Goal: Task Accomplishment & Management: Use online tool/utility

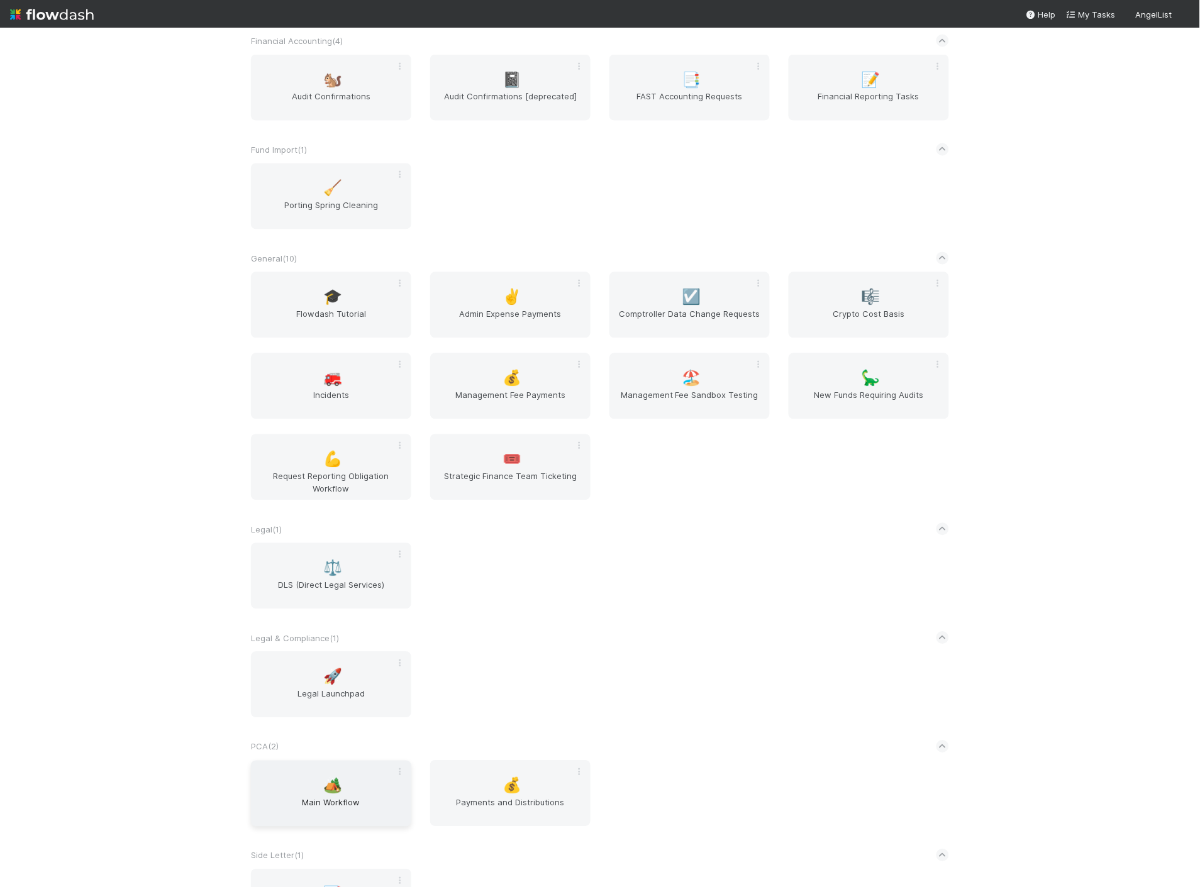
scroll to position [629, 0]
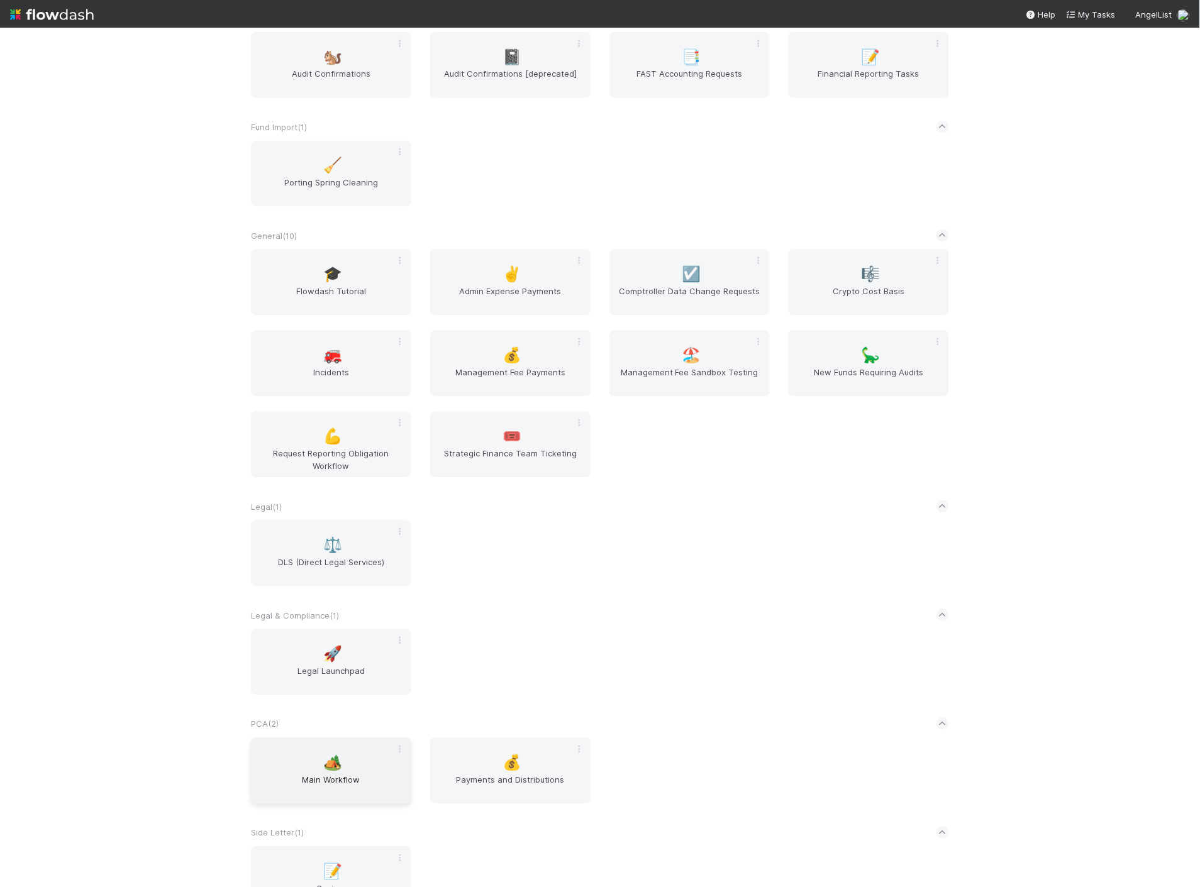
click at [347, 777] on span "Main Workflow" at bounding box center [331, 786] width 150 height 25
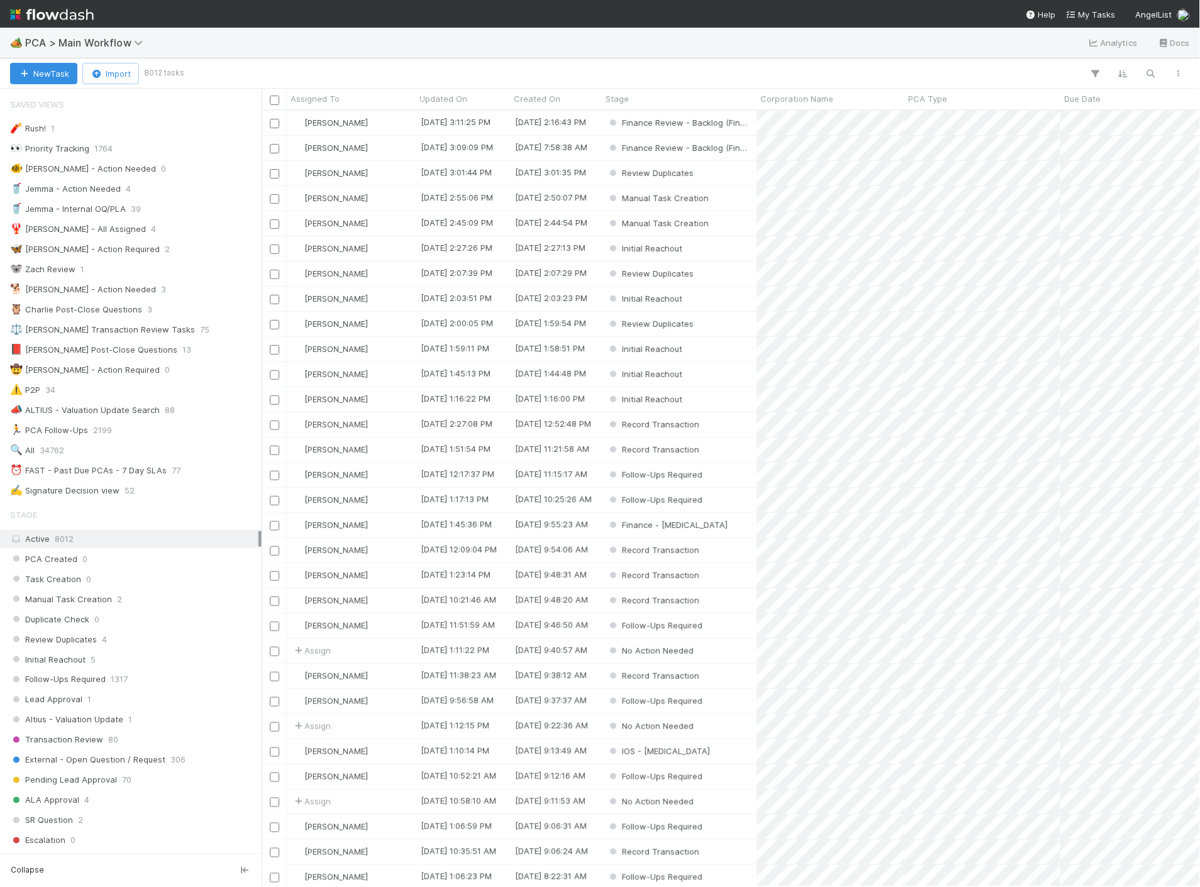
scroll to position [699, 0]
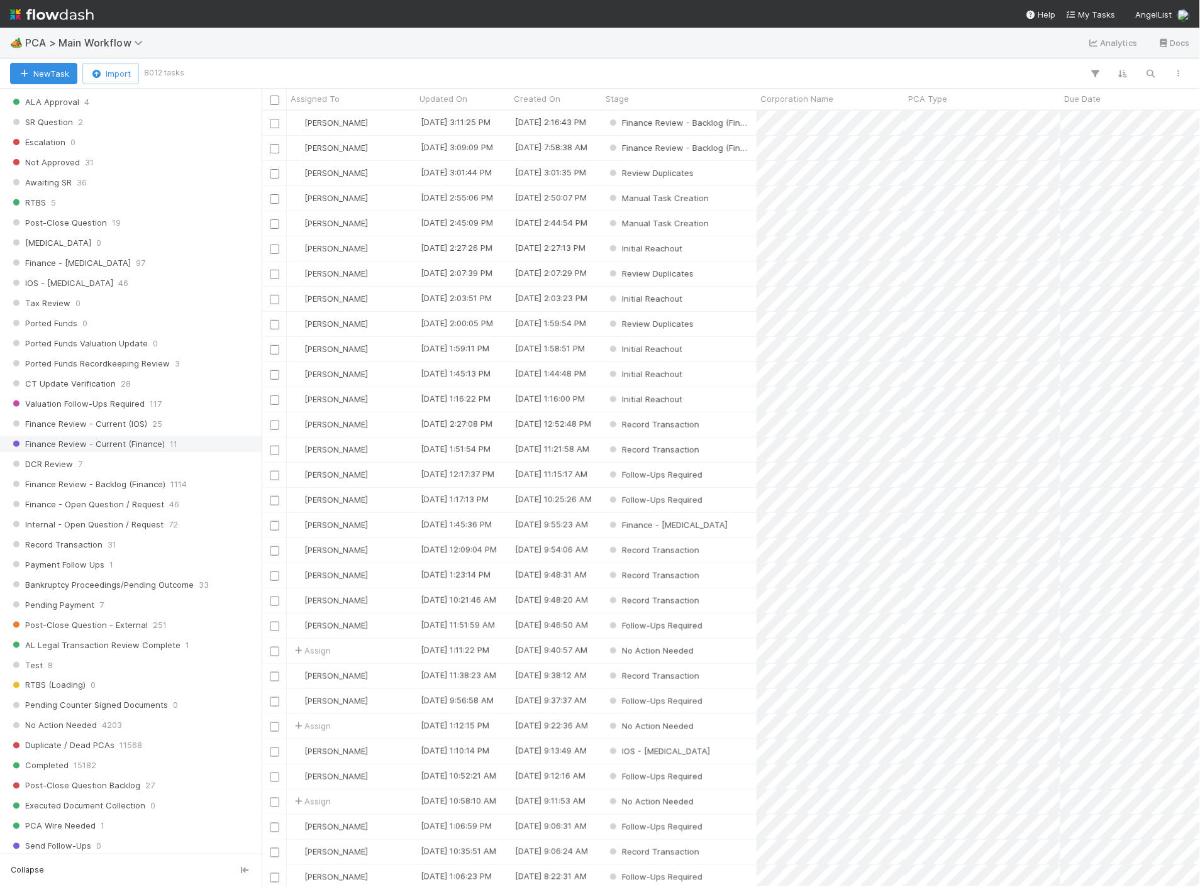
click at [156, 452] on span "Finance Review - Current (Finance)" at bounding box center [87, 444] width 155 height 16
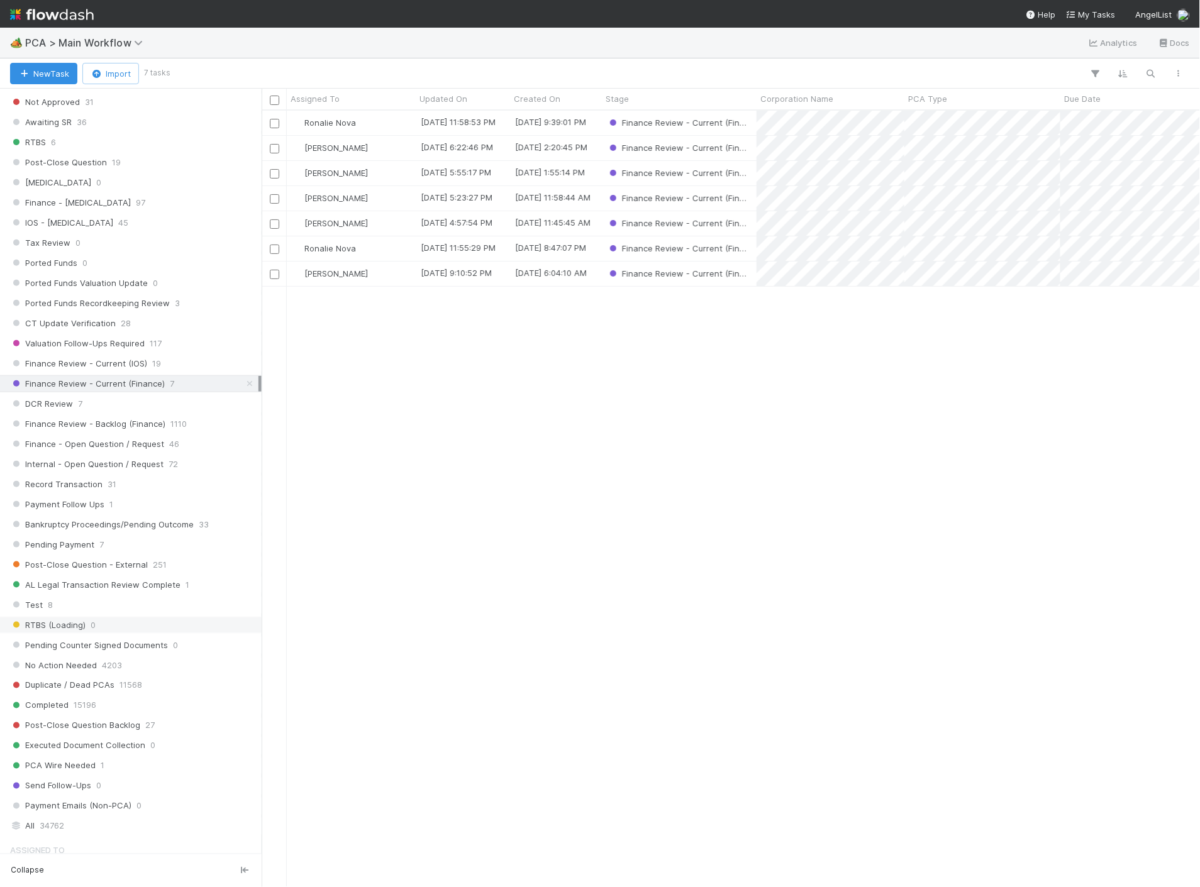
scroll to position [908, 0]
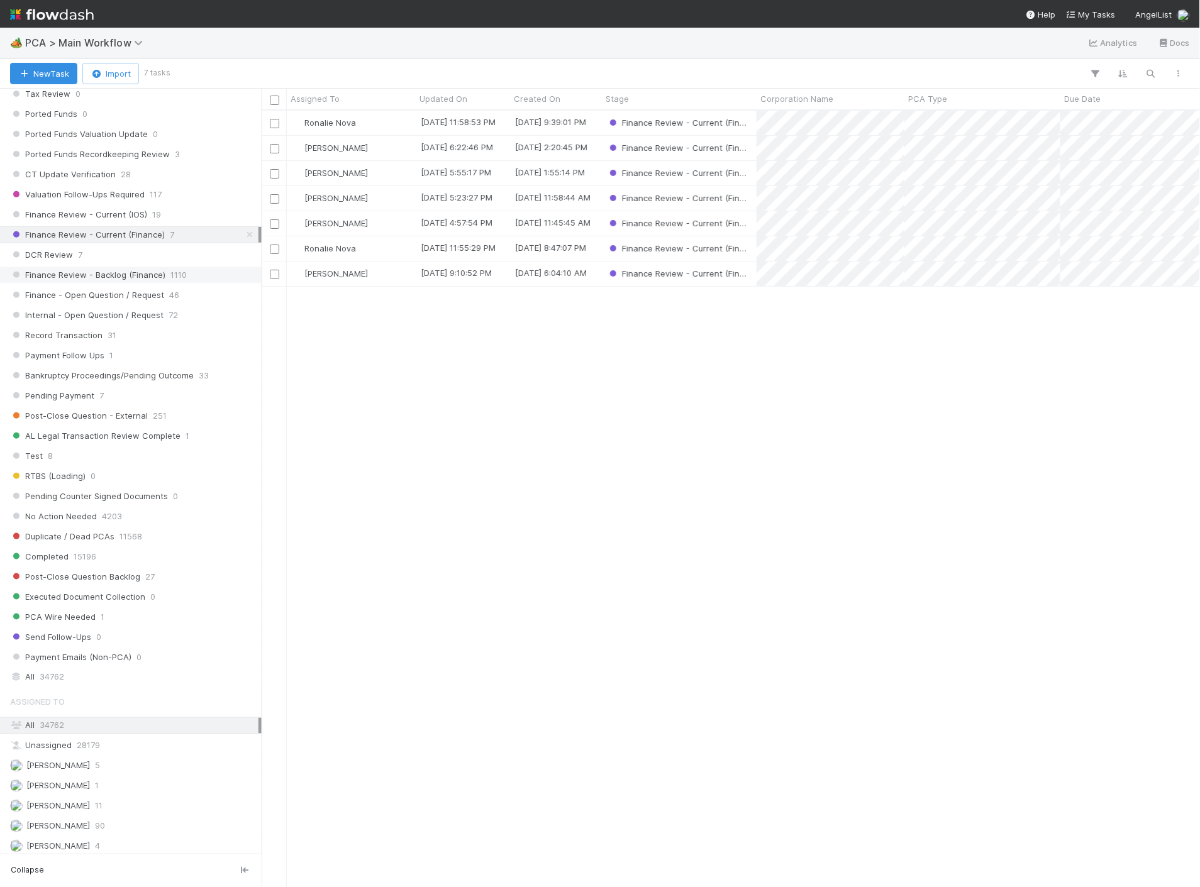
click at [170, 283] on span "1110" at bounding box center [178, 275] width 16 height 16
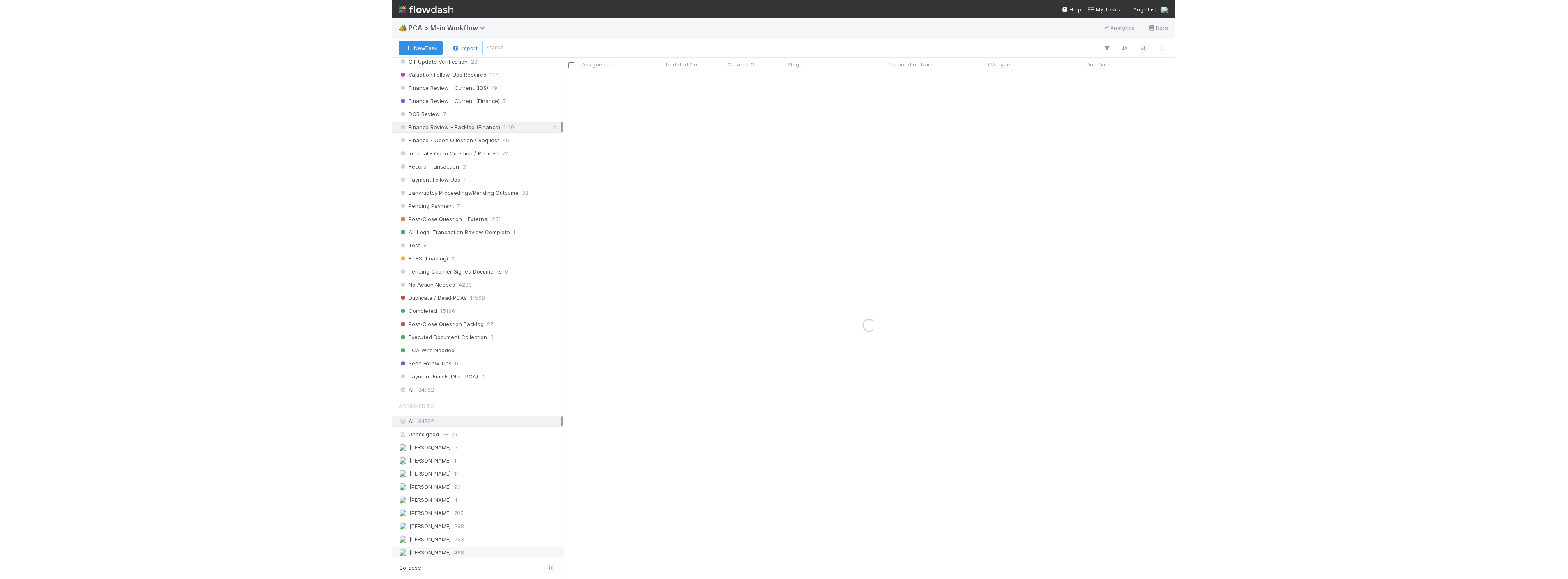
scroll to position [683, 0]
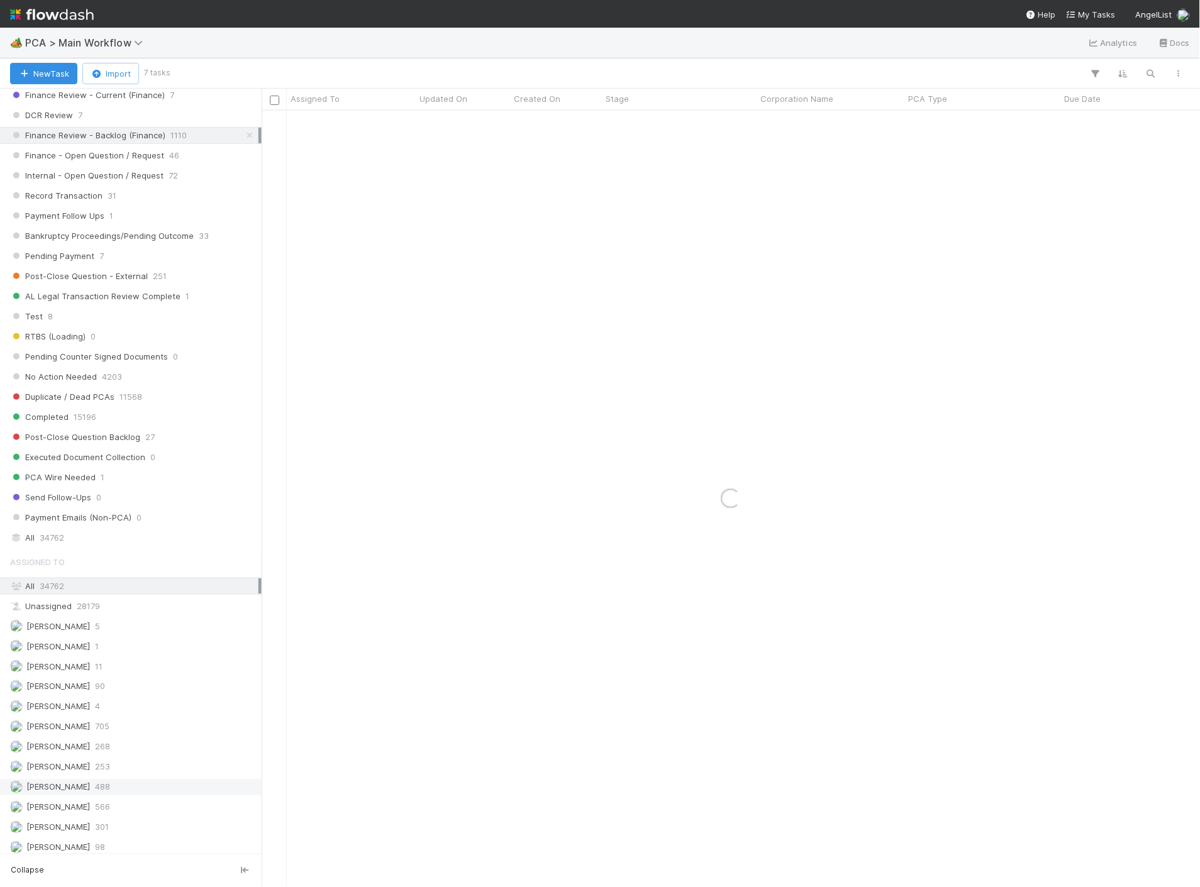
click at [67, 792] on span "[PERSON_NAME]" at bounding box center [58, 787] width 64 height 10
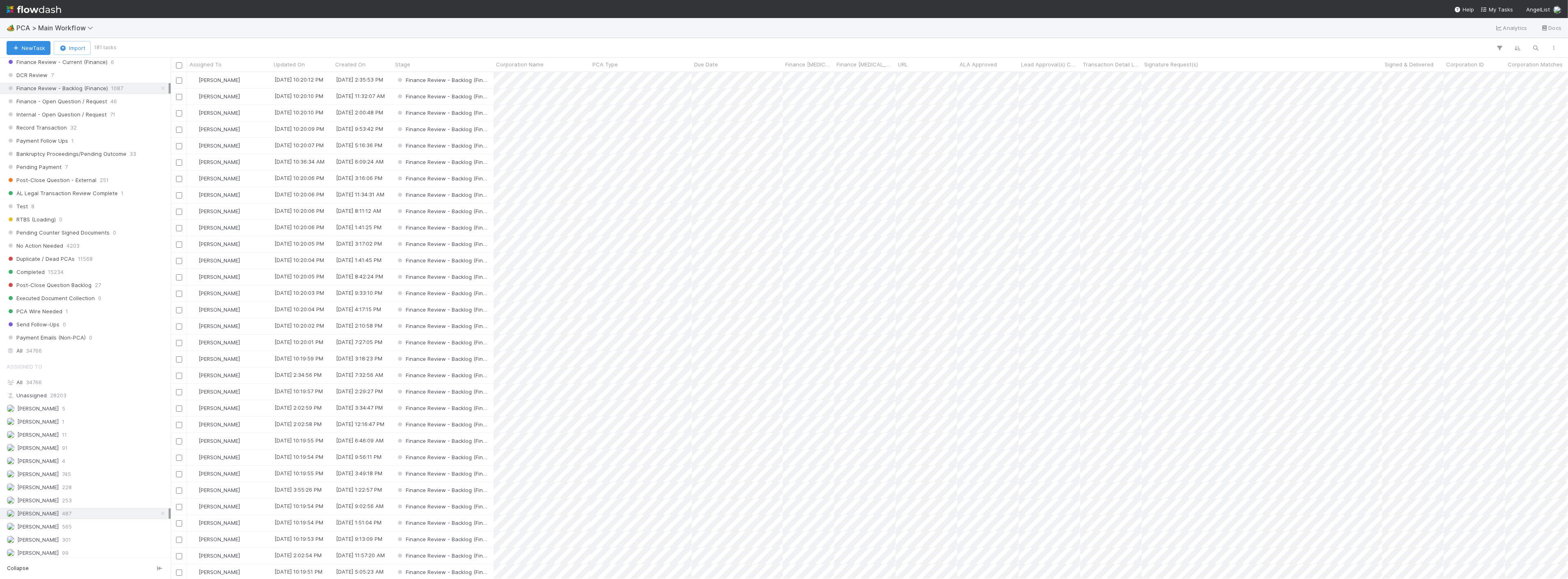
scroll to position [499, 1390]
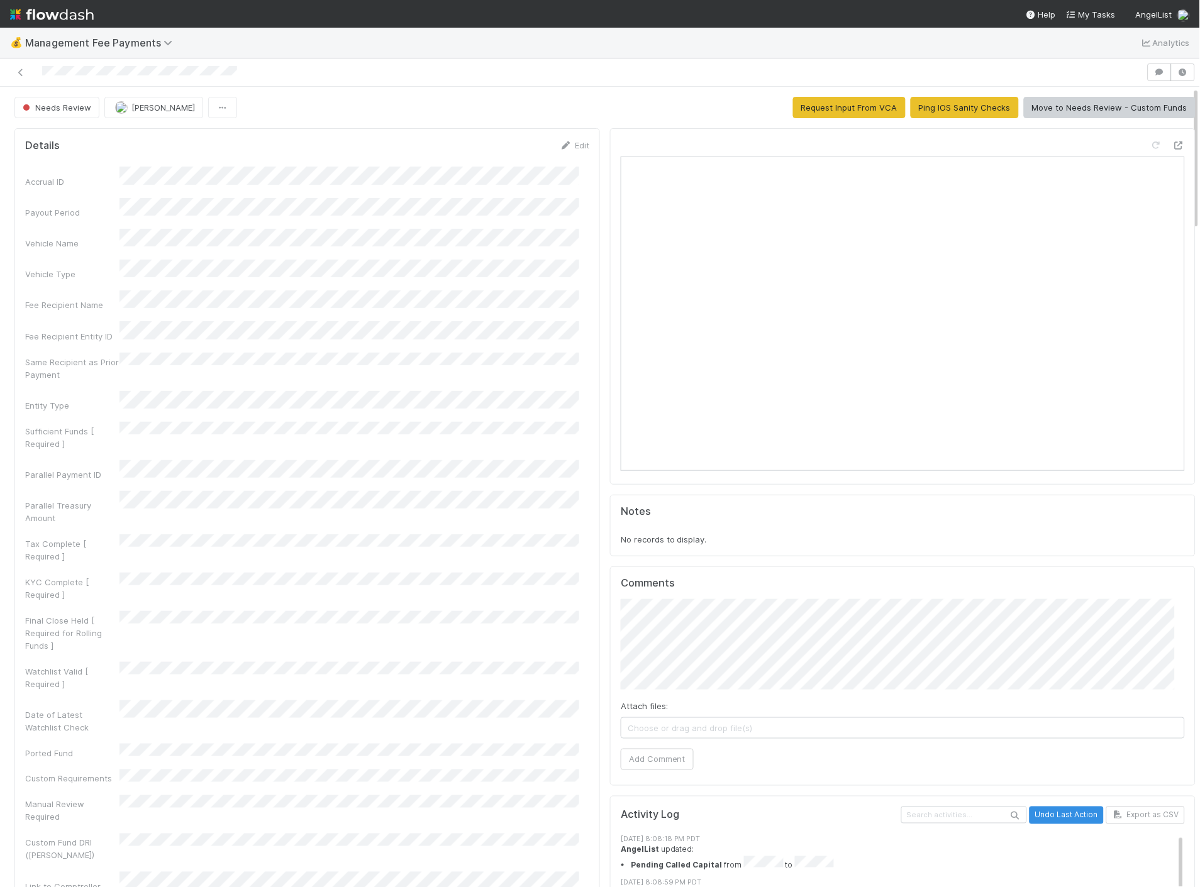
click at [38, 11] on img at bounding box center [52, 14] width 84 height 21
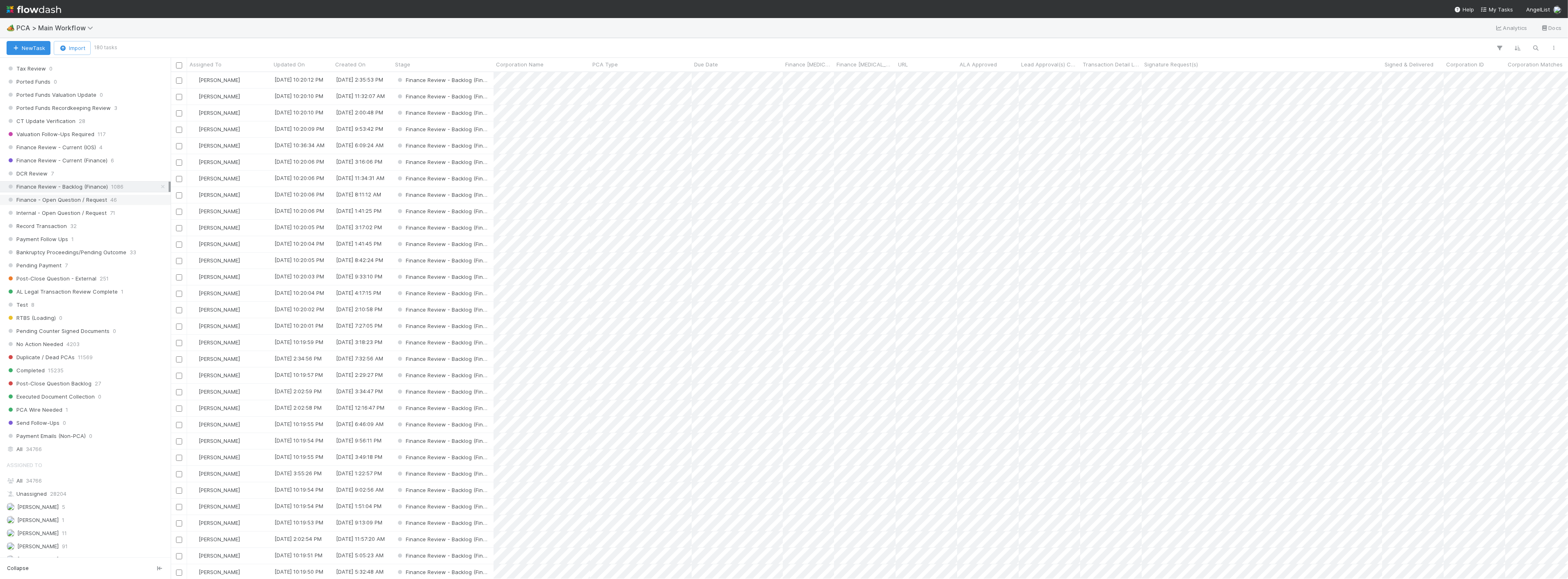
scroll to position [592, 0]
click at [634, 69] on div "PCA Type" at bounding box center [641, 65] width 102 height 14
click at [608, 66] on span "PCA Type" at bounding box center [605, 64] width 25 height 8
click at [615, 77] on div "Sort A → Z" at bounding box center [639, 80] width 93 height 12
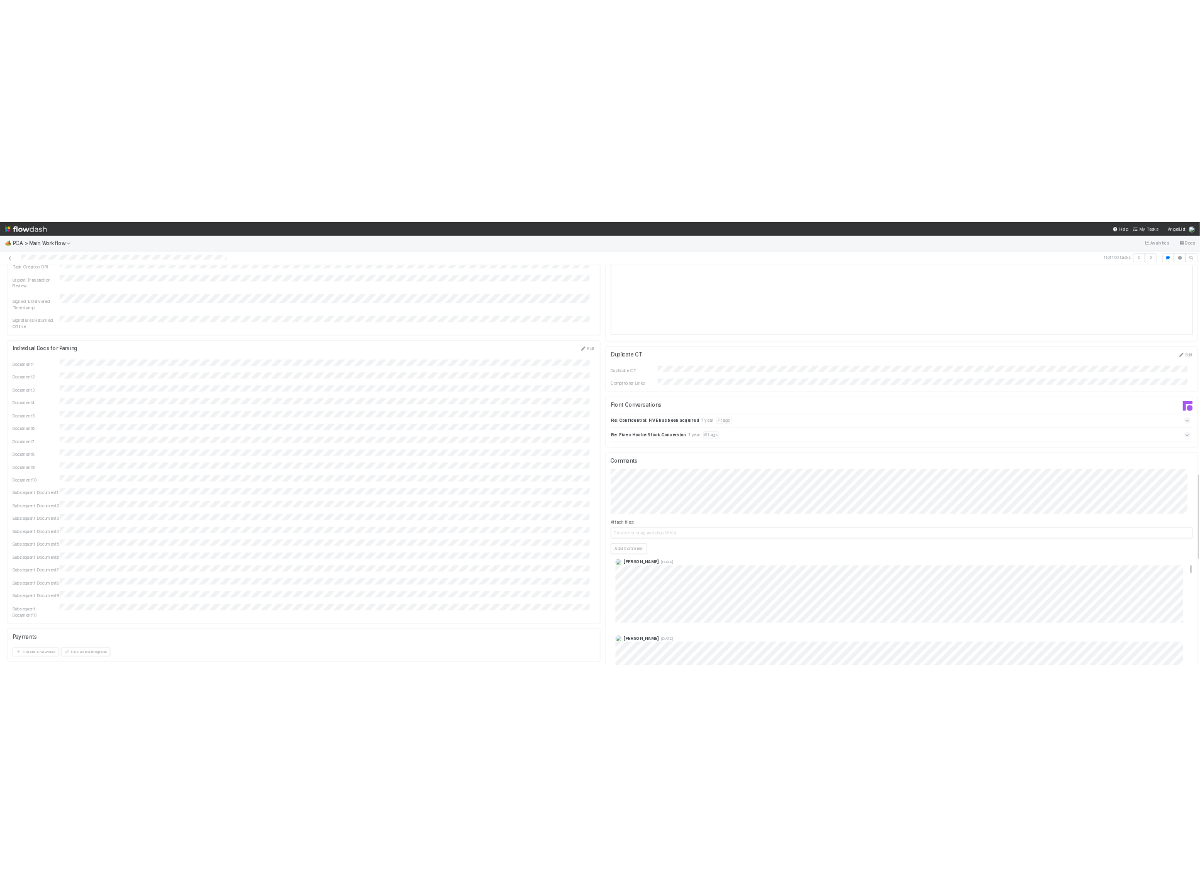
scroll to position [279, 0]
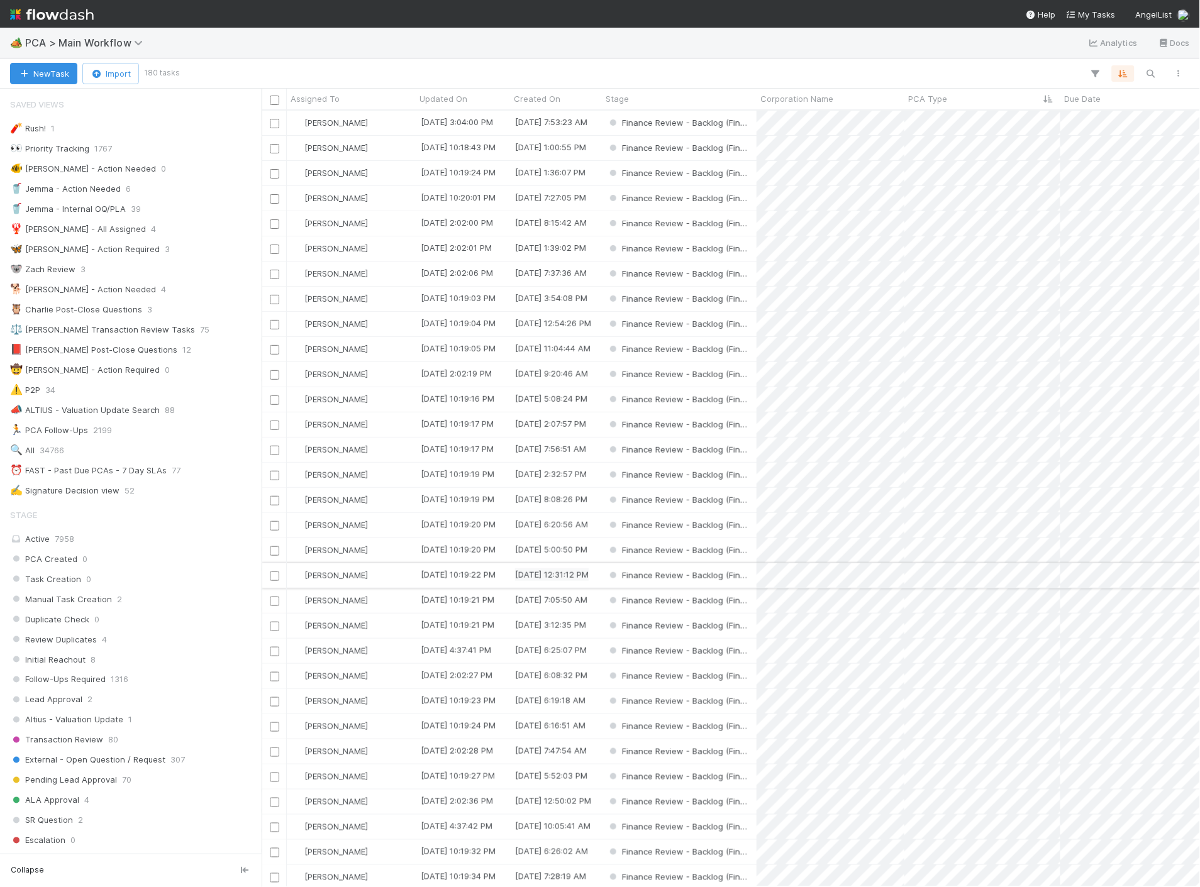
scroll to position [766, 927]
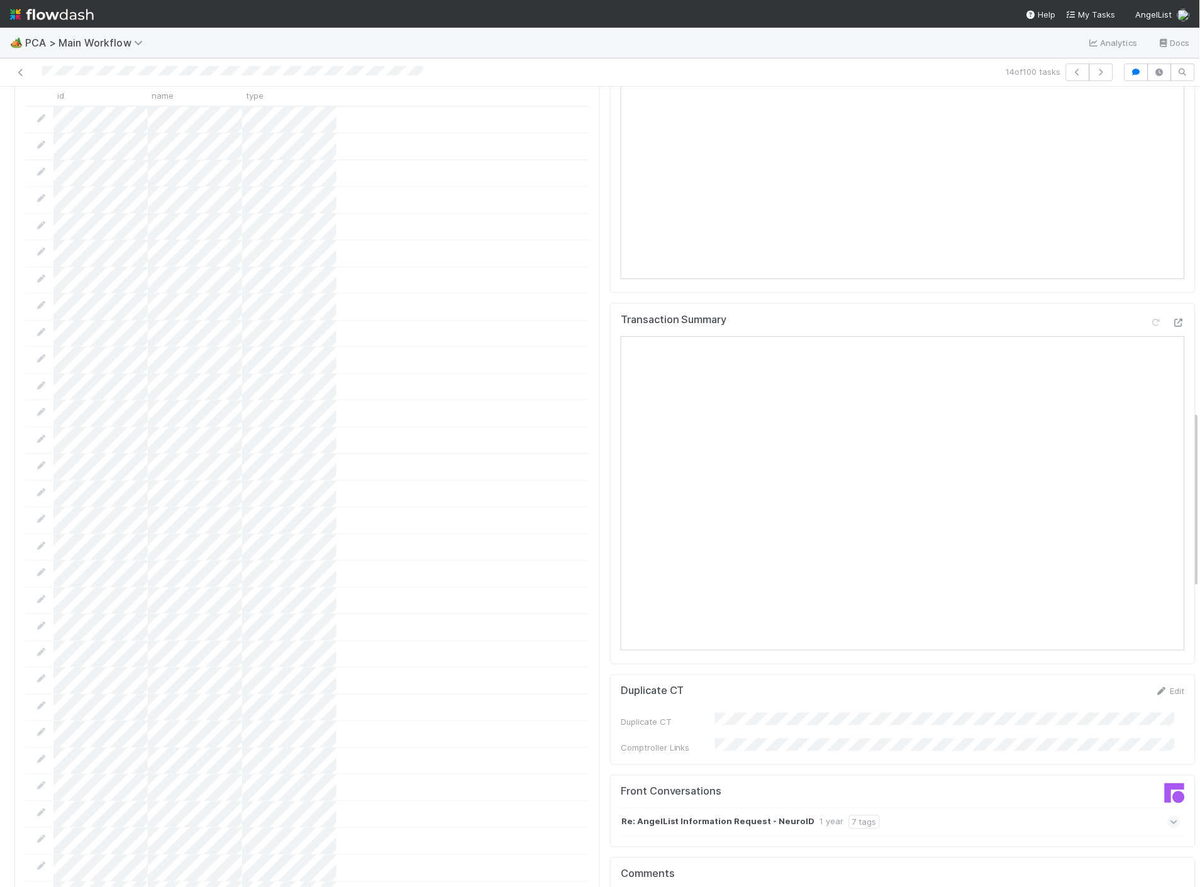
scroll to position [1187, 0]
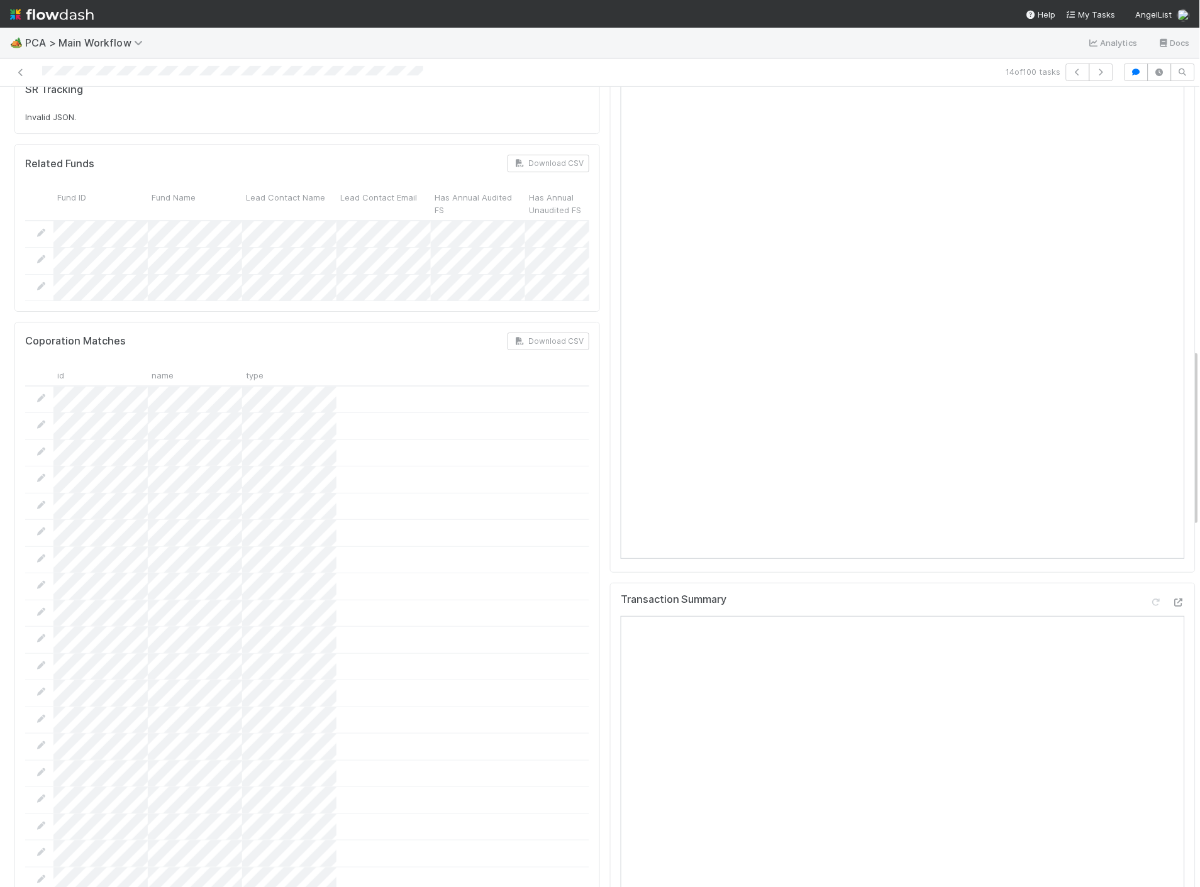
click at [1164, 583] on div "Transaction Summary" at bounding box center [902, 764] width 585 height 362
click at [1172, 596] on div at bounding box center [1178, 602] width 13 height 13
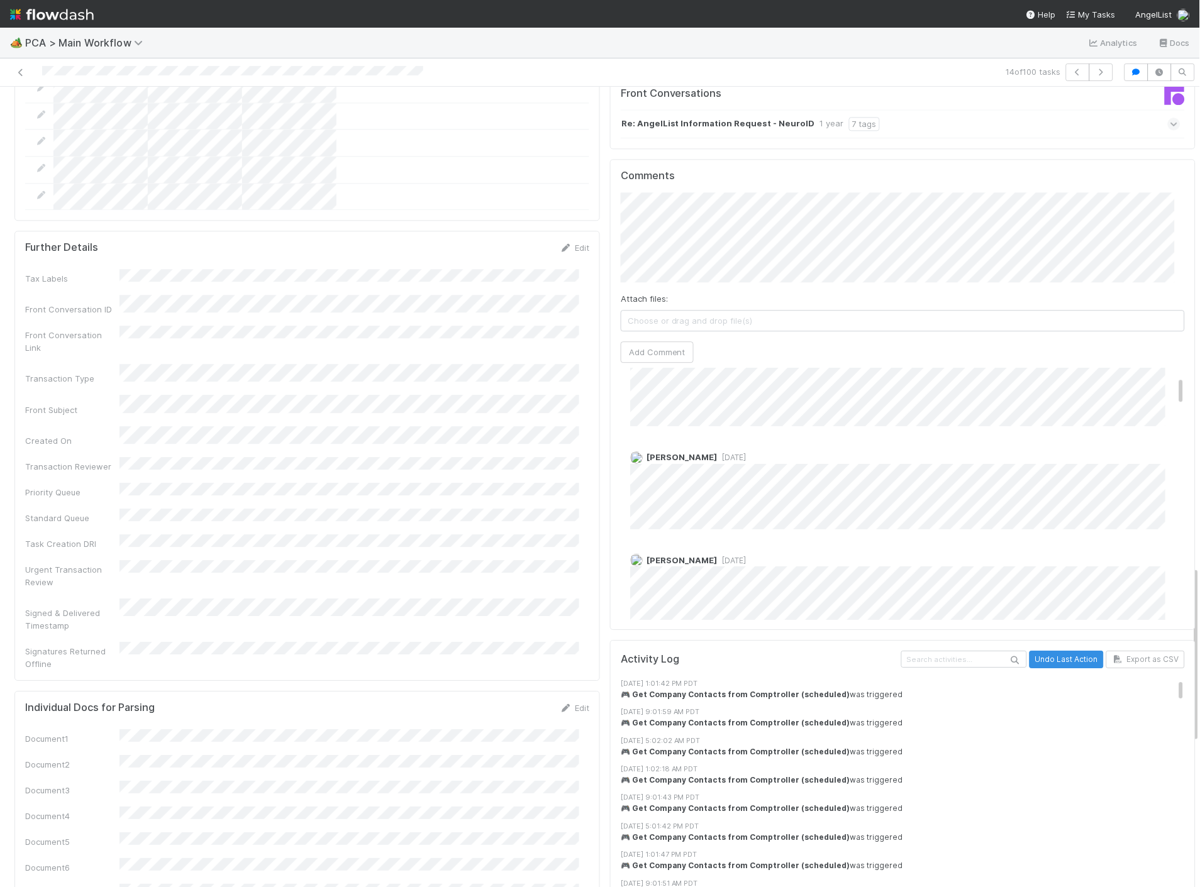
scroll to position [70, 0]
click at [658, 341] on button "Add Comment" at bounding box center [657, 351] width 73 height 21
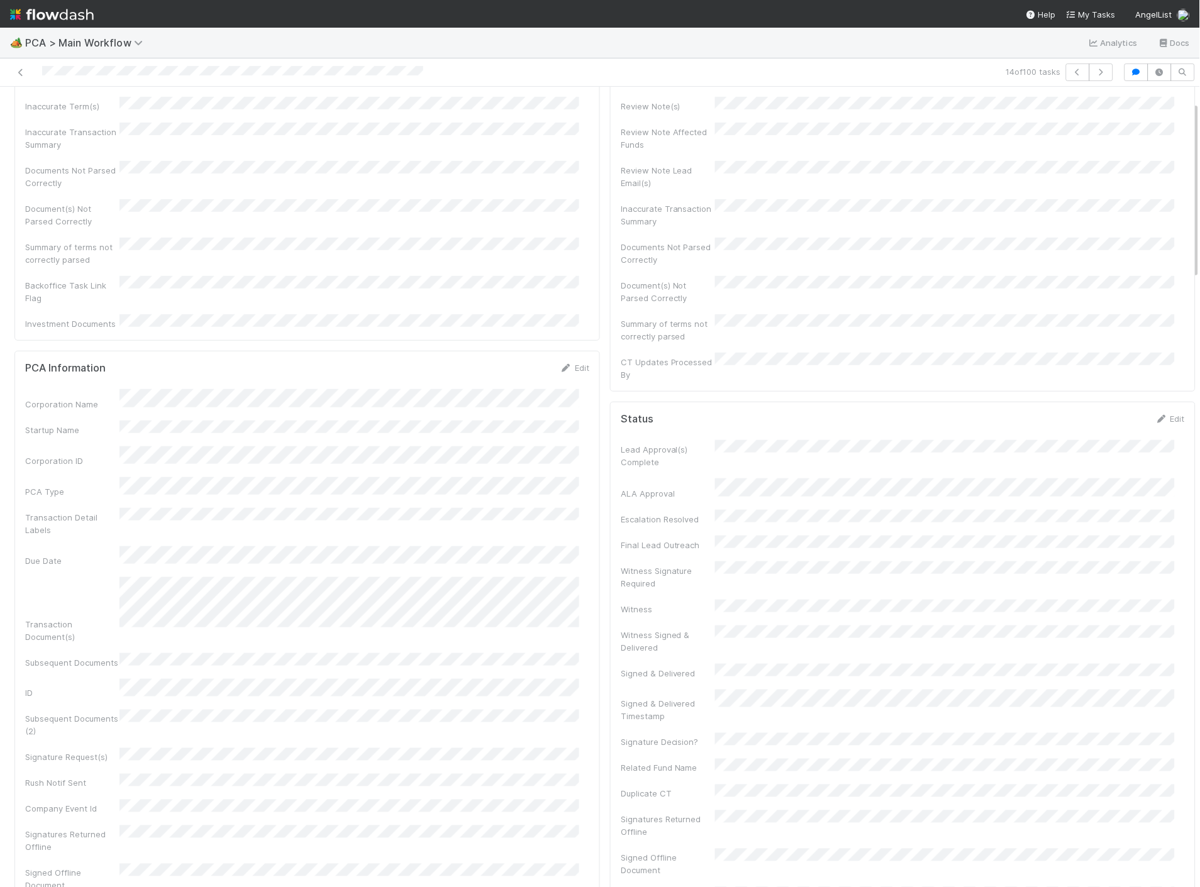
scroll to position [0, 0]
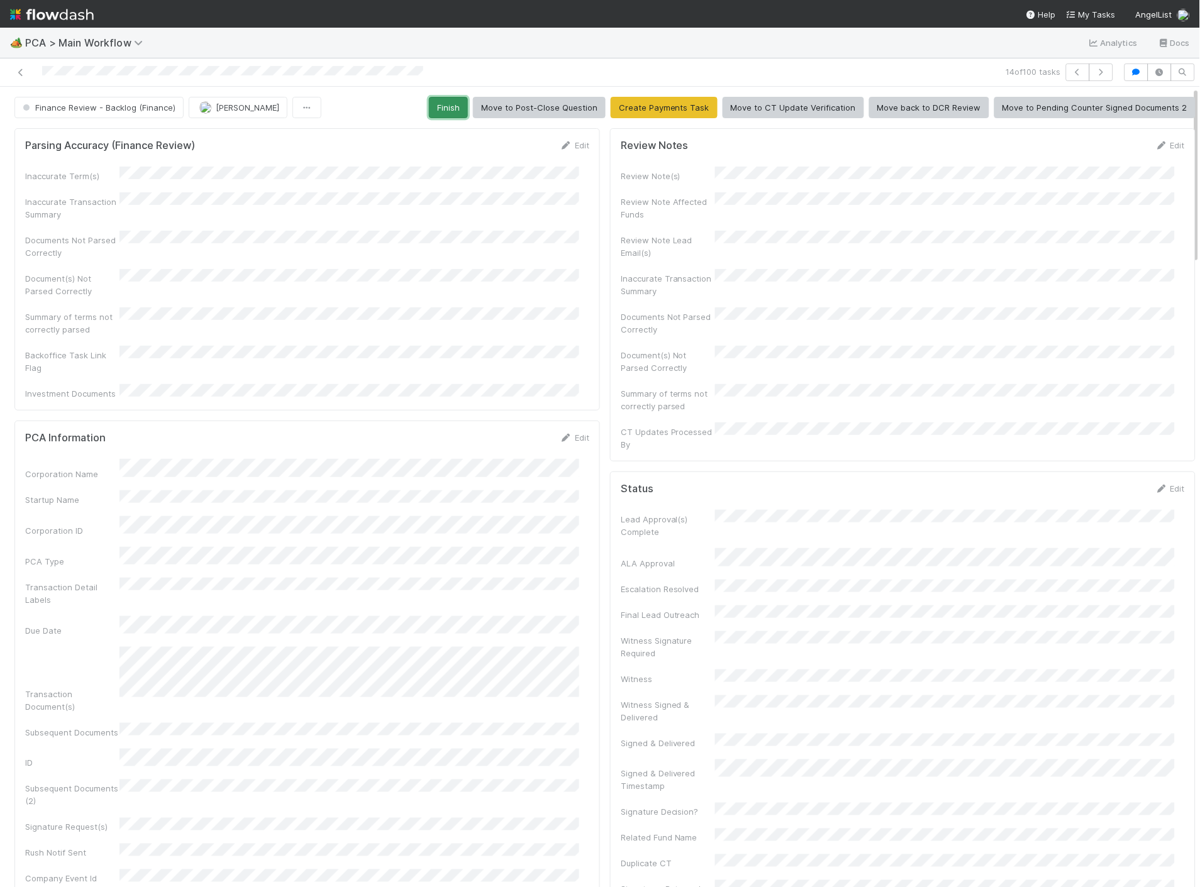
click at [444, 111] on button "Finish" at bounding box center [448, 107] width 39 height 21
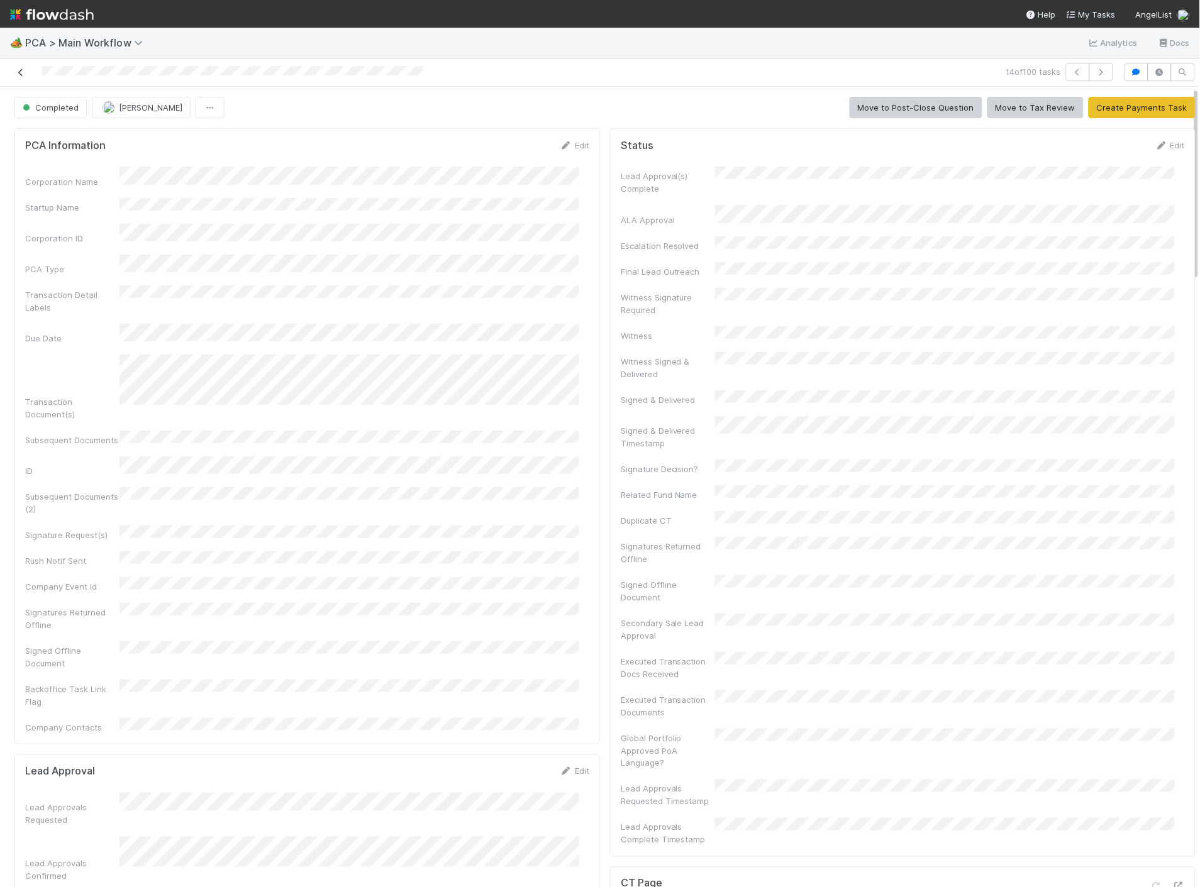
click at [19, 72] on icon at bounding box center [20, 73] width 13 height 8
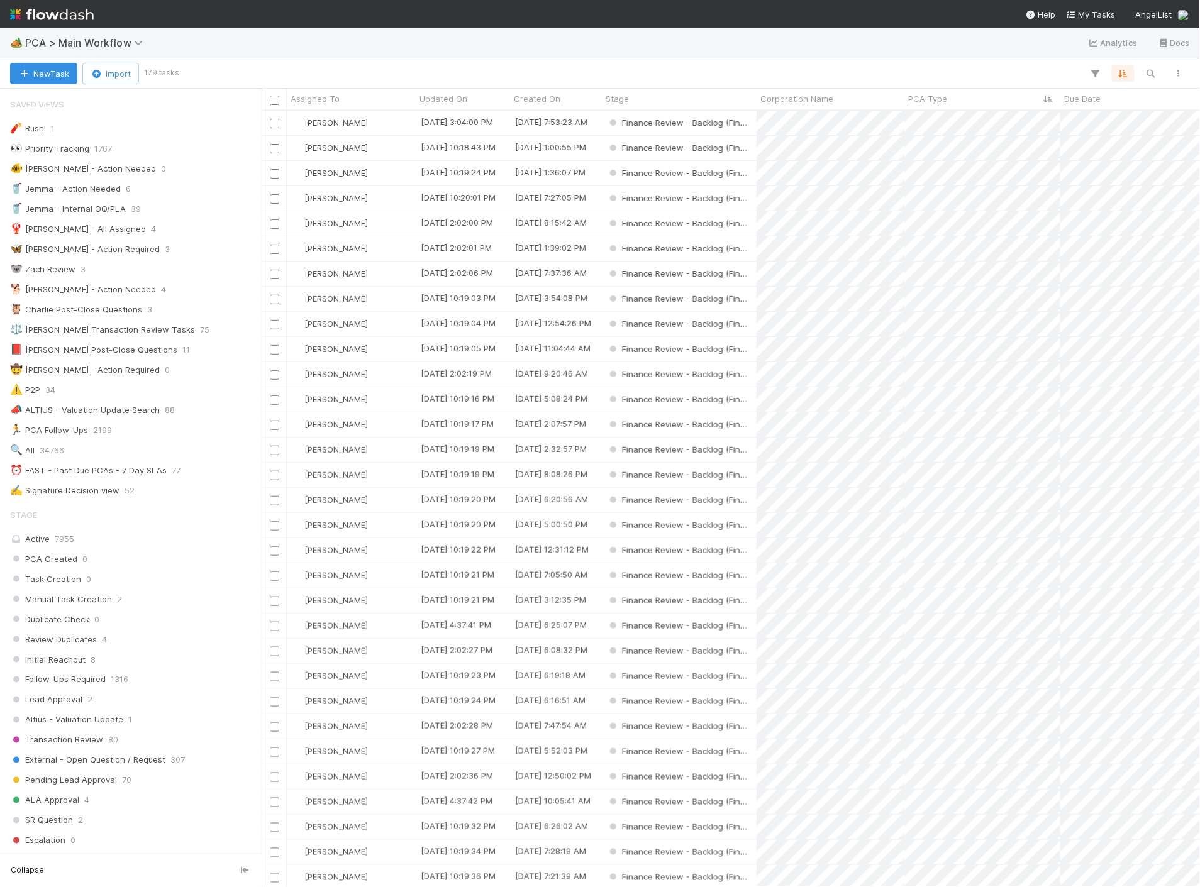
scroll to position [766, 927]
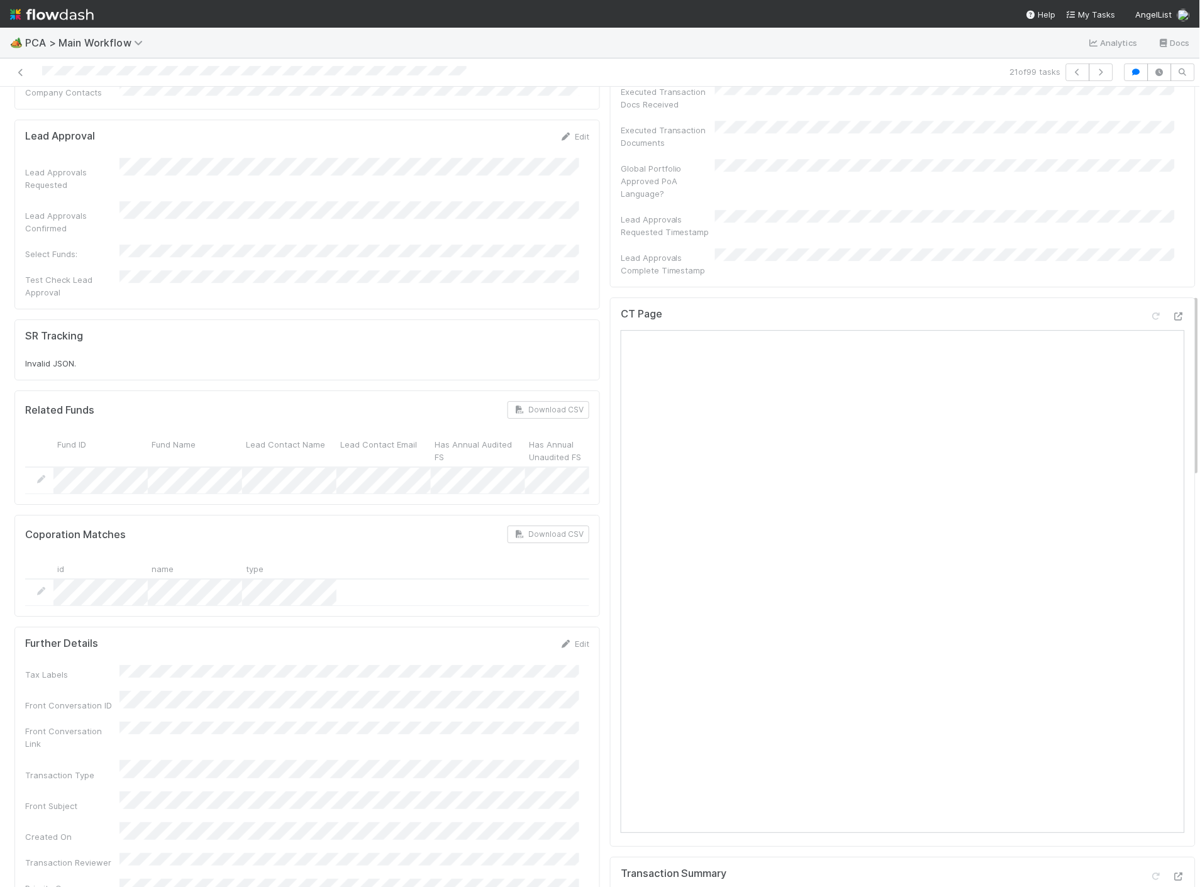
scroll to position [1187, 0]
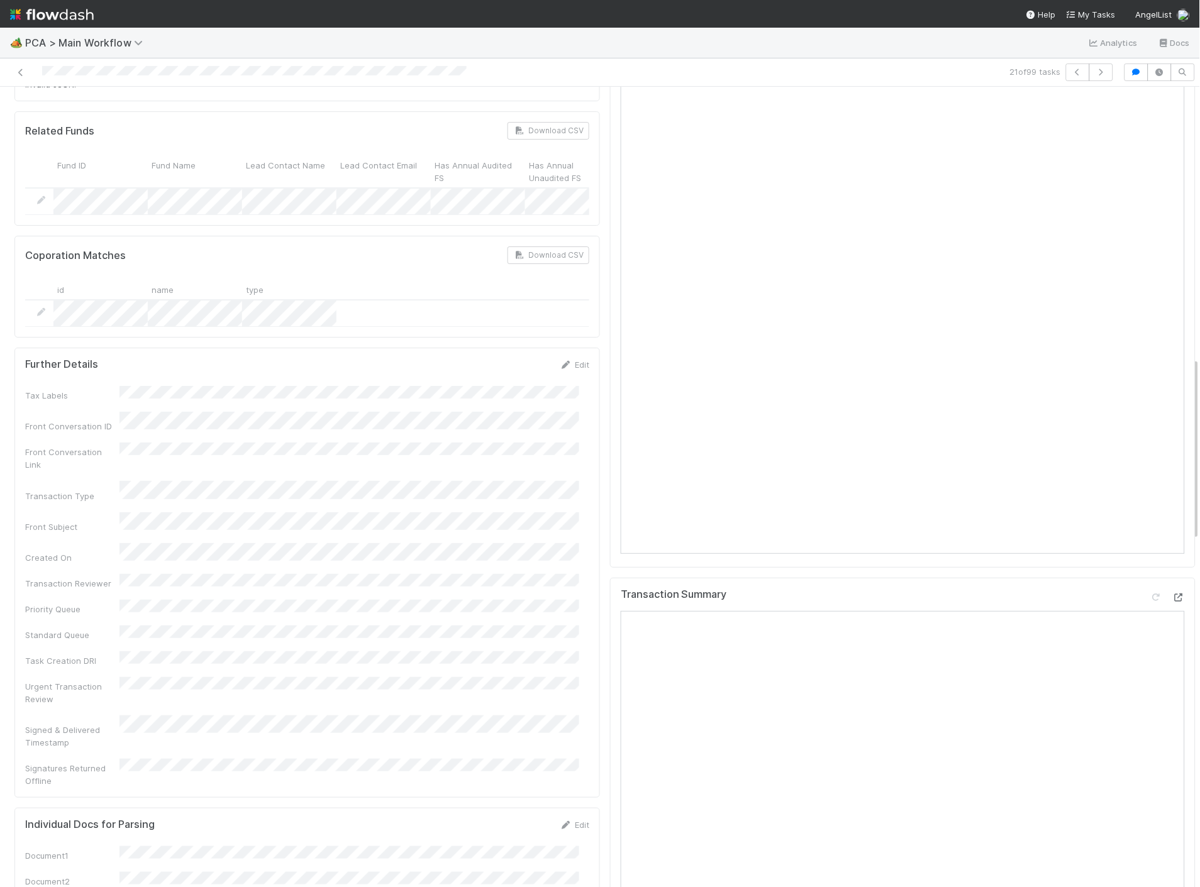
click at [1172, 591] on div at bounding box center [1178, 597] width 13 height 13
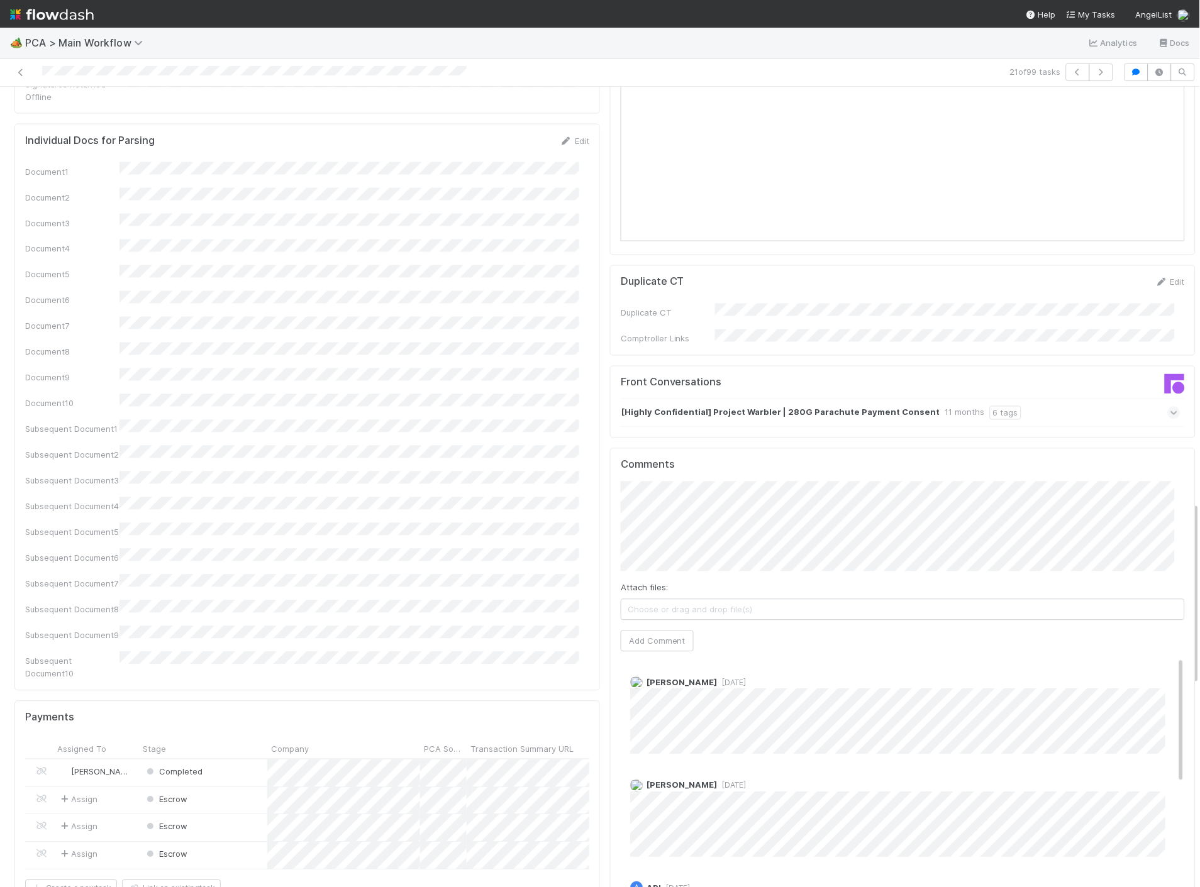
scroll to position [1816, 0]
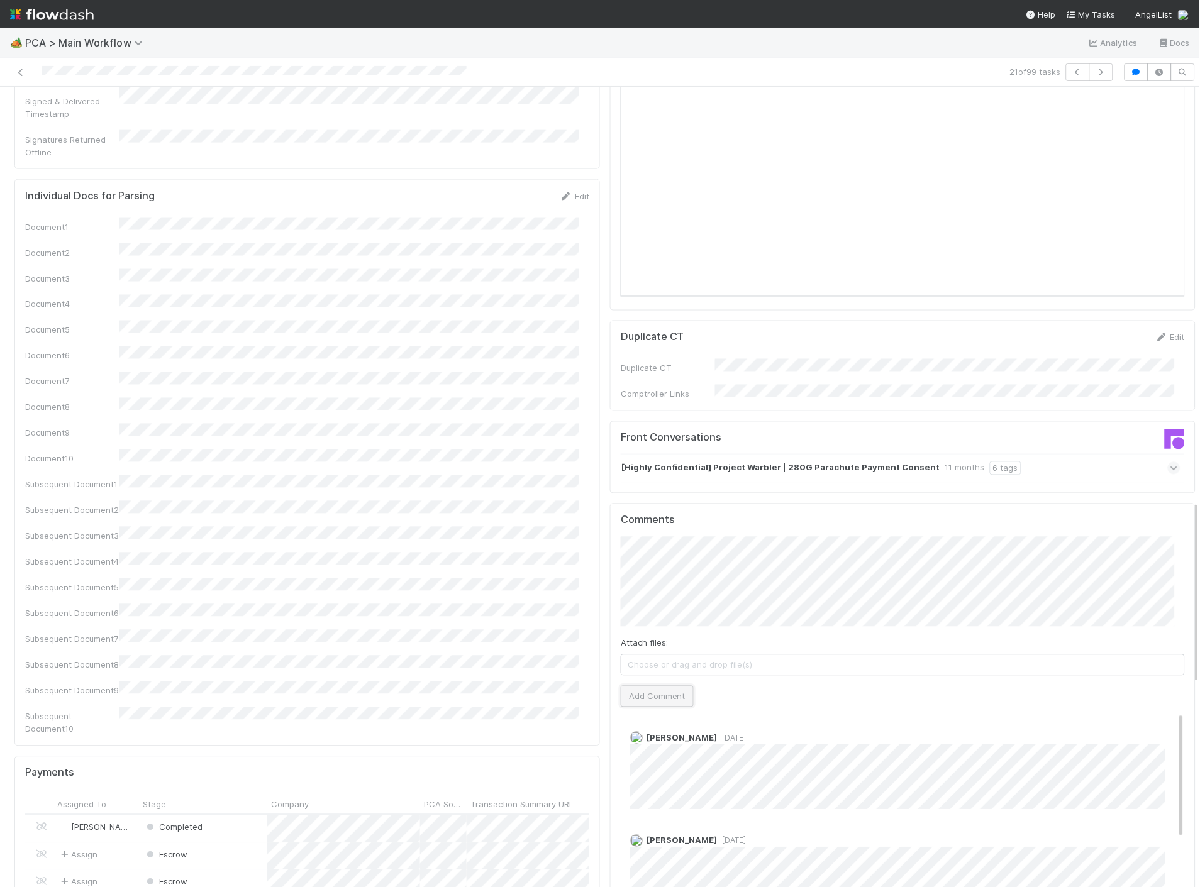
click at [645, 686] on button "Add Comment" at bounding box center [657, 696] width 73 height 21
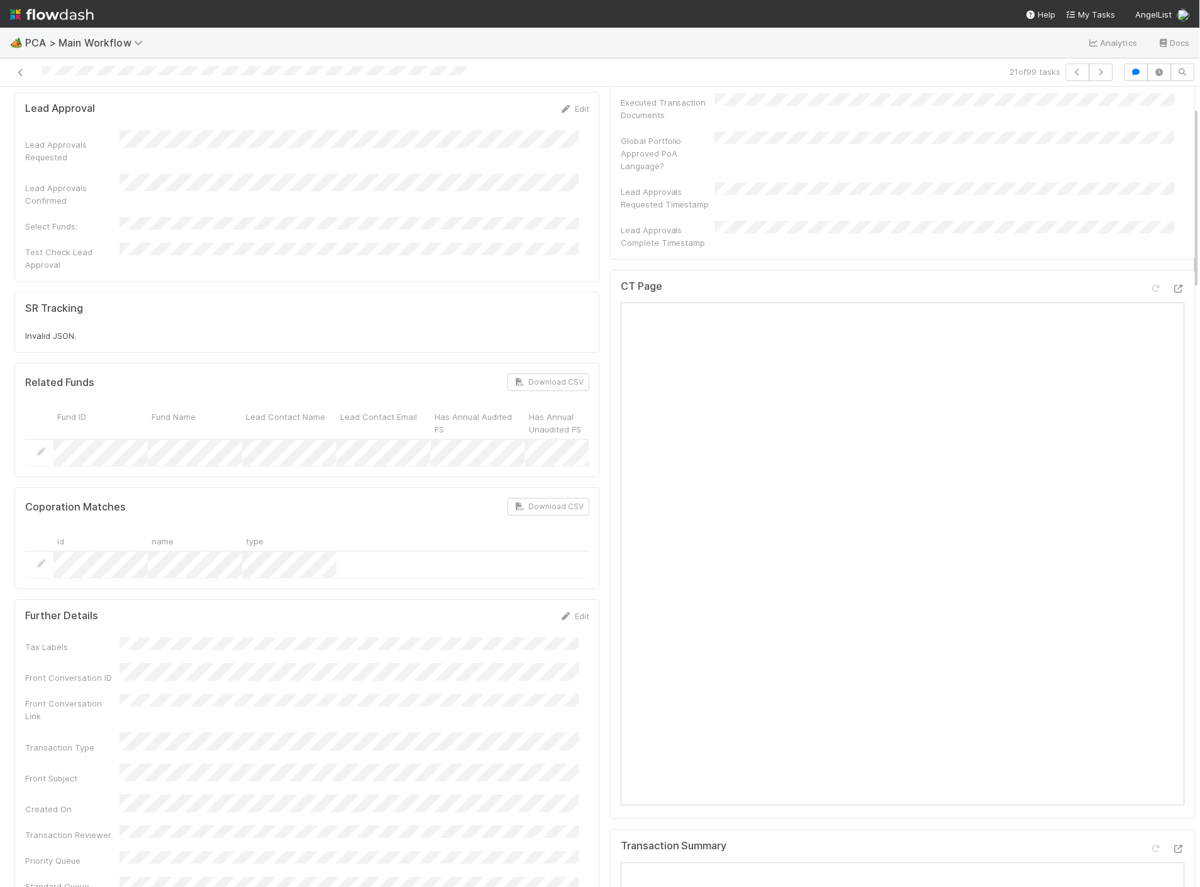
scroll to position [0, 0]
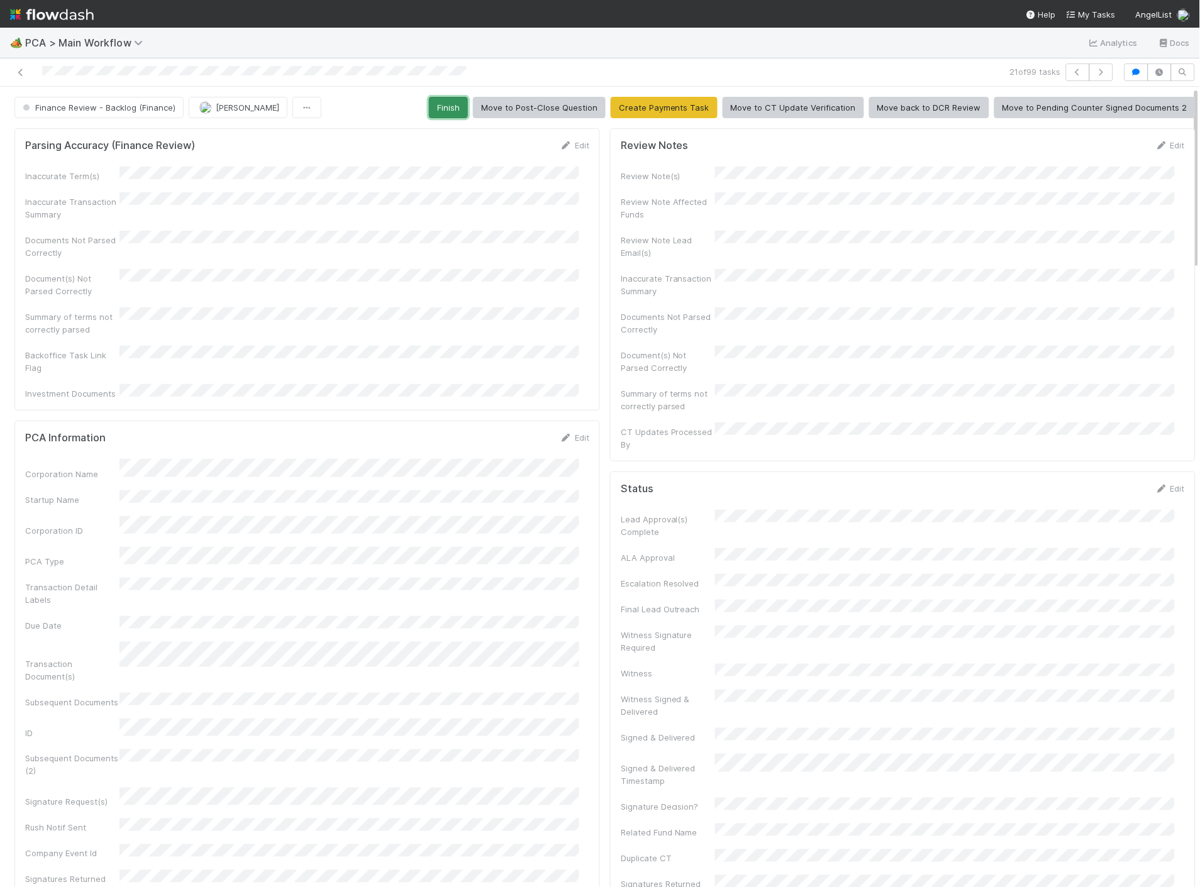
click at [443, 105] on button "Finish" at bounding box center [448, 107] width 39 height 21
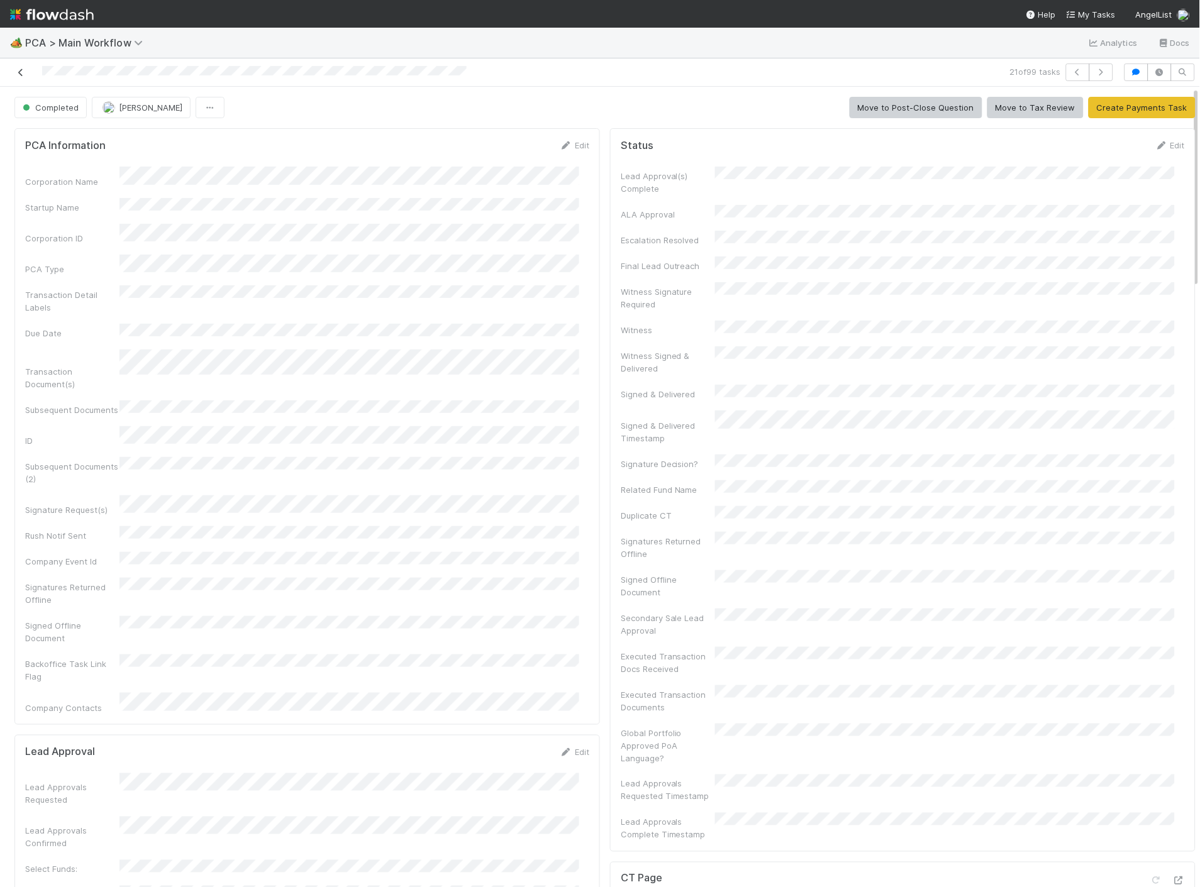
click at [20, 72] on icon at bounding box center [20, 73] width 13 height 8
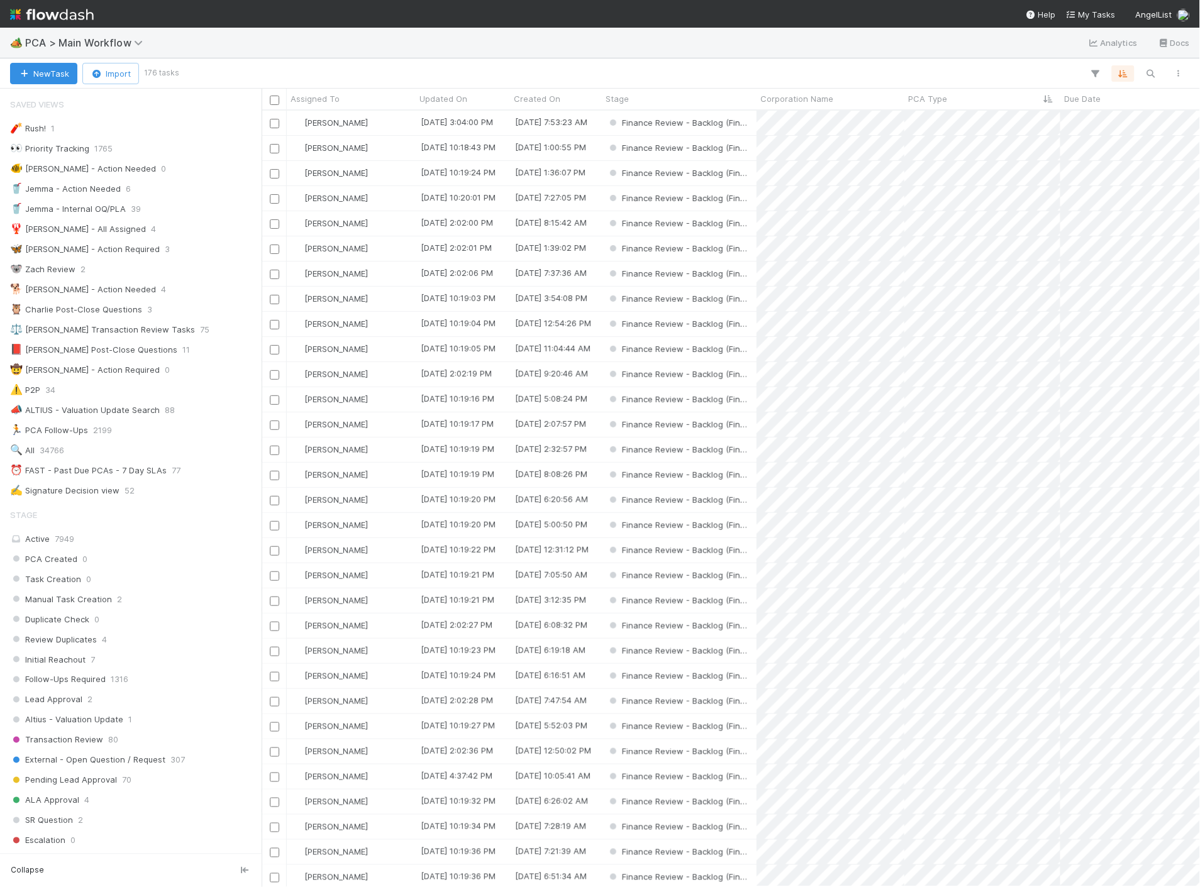
scroll to position [766, 927]
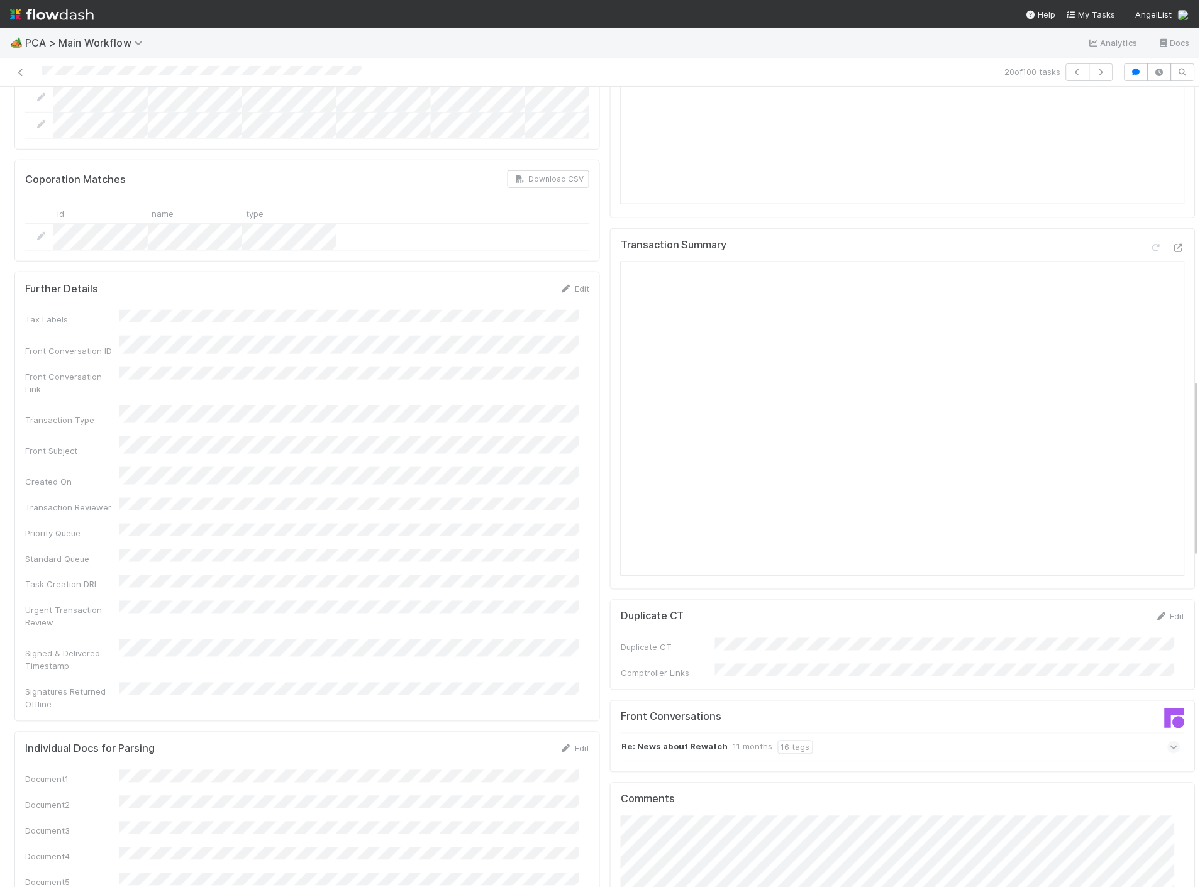
scroll to position [1258, 0]
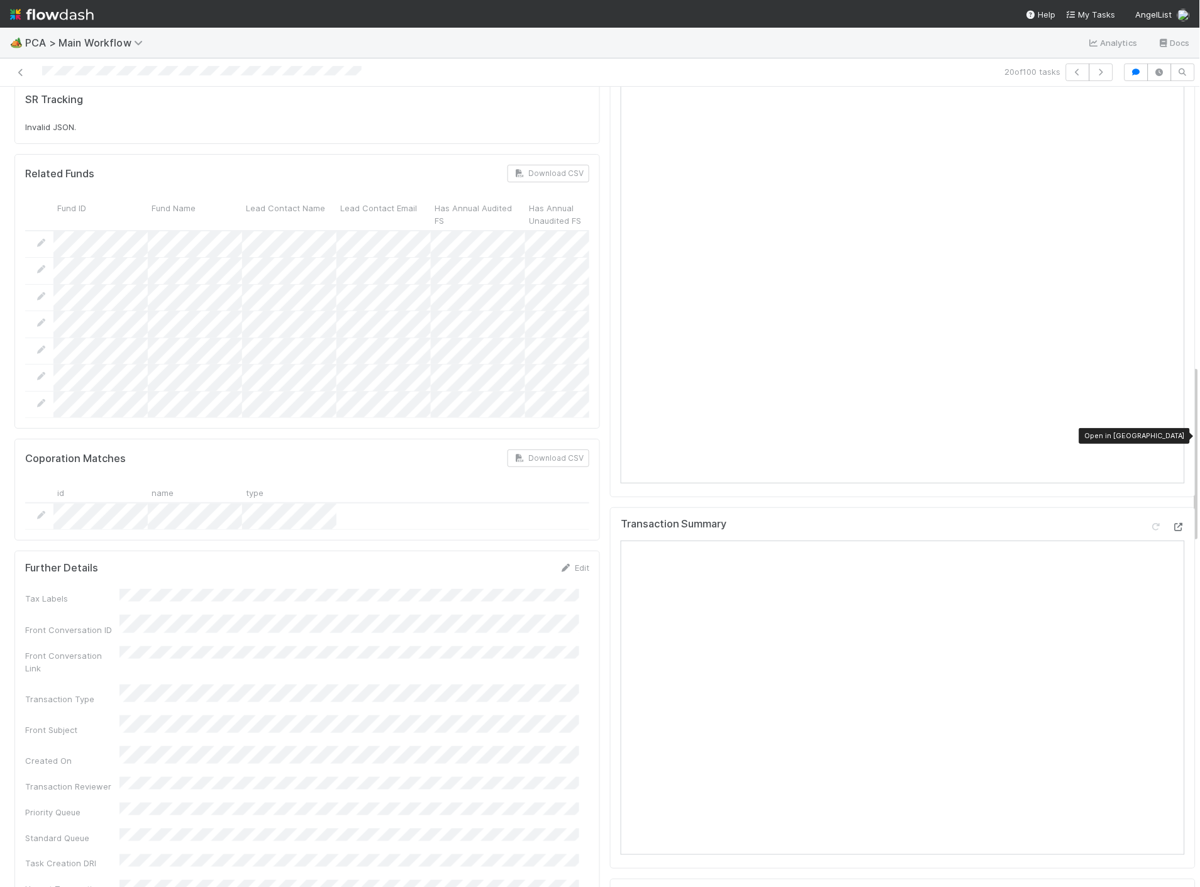
click at [1172, 523] on icon at bounding box center [1178, 527] width 13 height 8
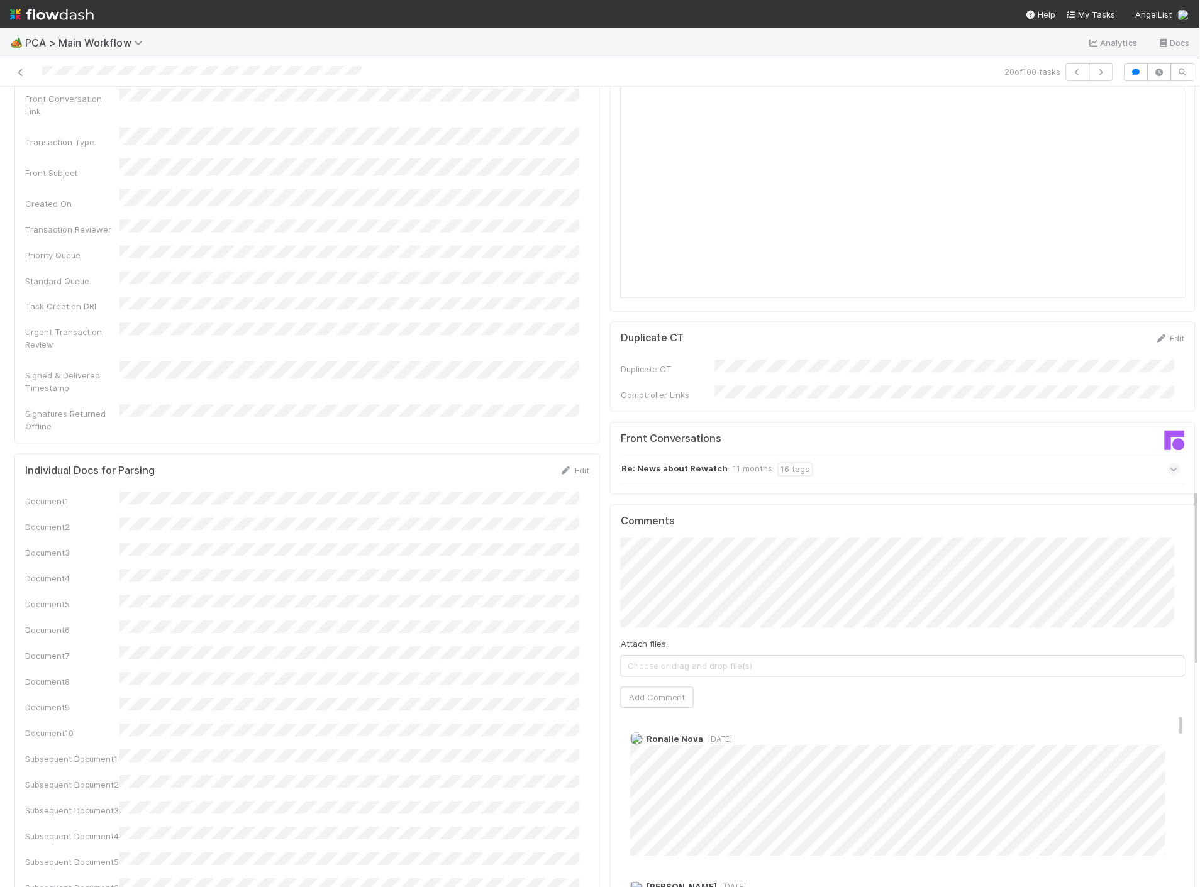
scroll to position [1816, 0]
click at [646, 686] on button "Add Comment" at bounding box center [657, 696] width 73 height 21
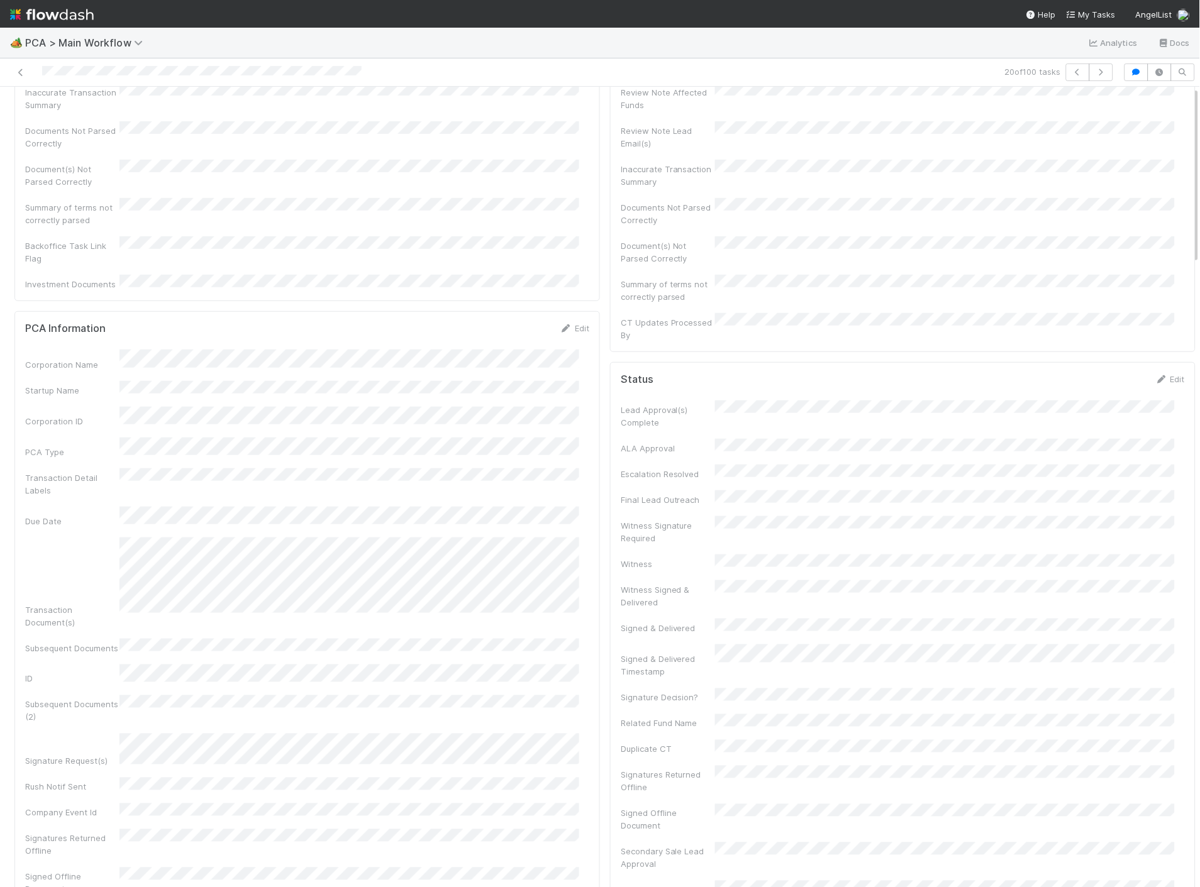
scroll to position [0, 0]
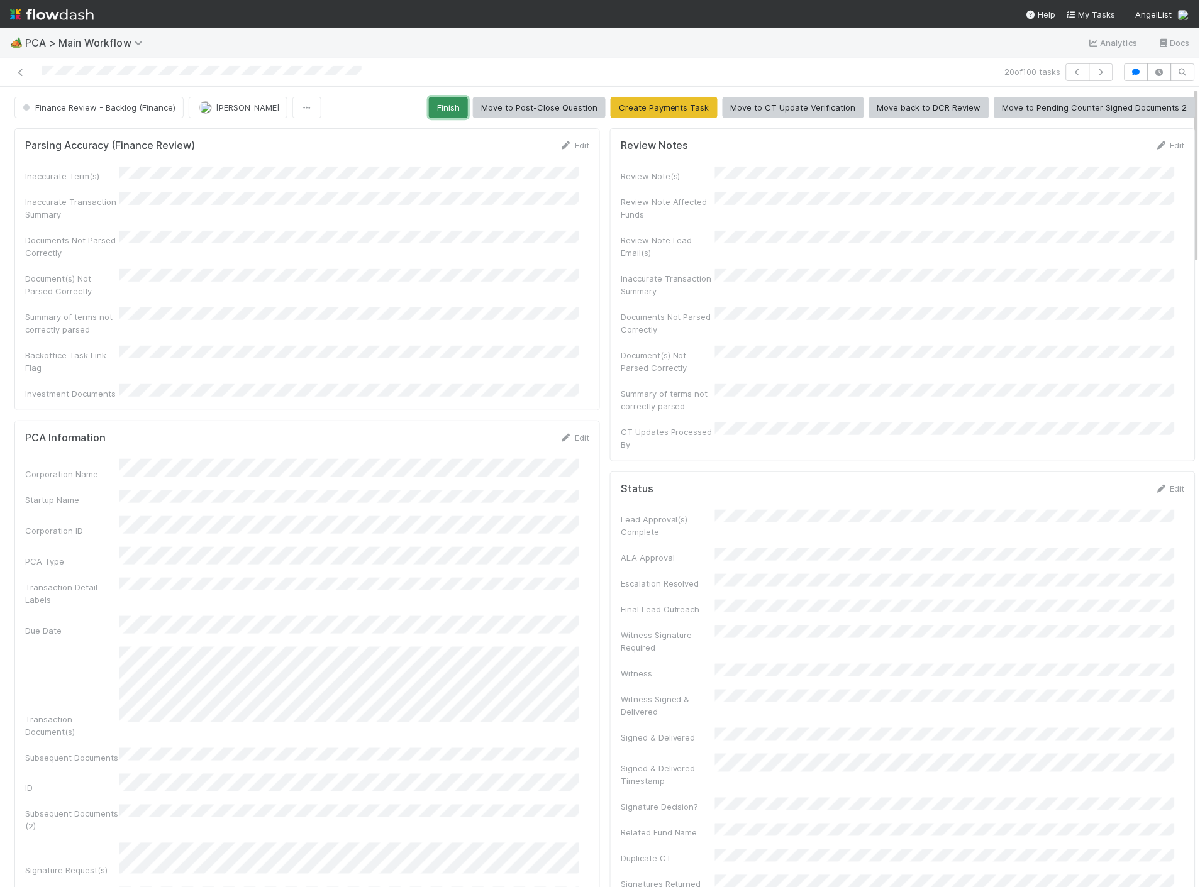
click at [451, 114] on button "Finish" at bounding box center [448, 107] width 39 height 21
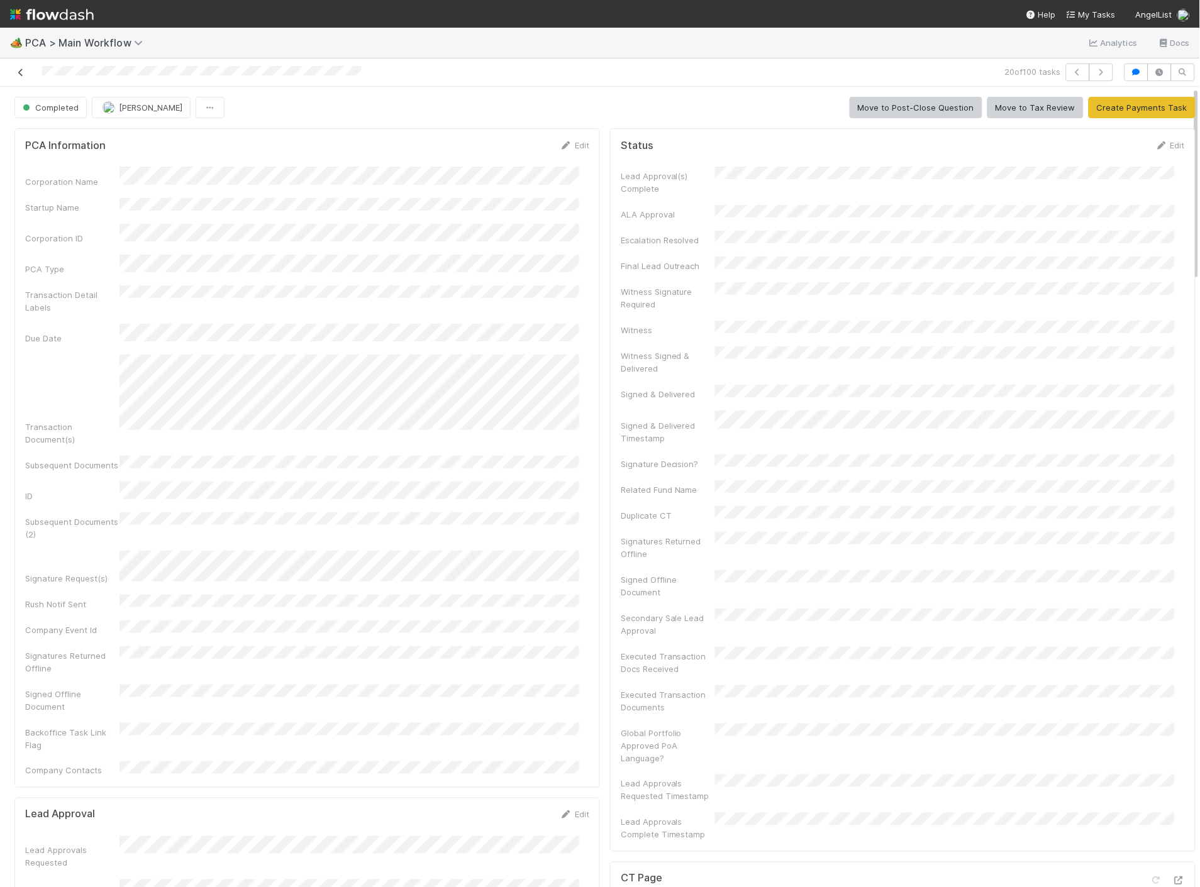
click at [15, 74] on icon at bounding box center [20, 73] width 13 height 8
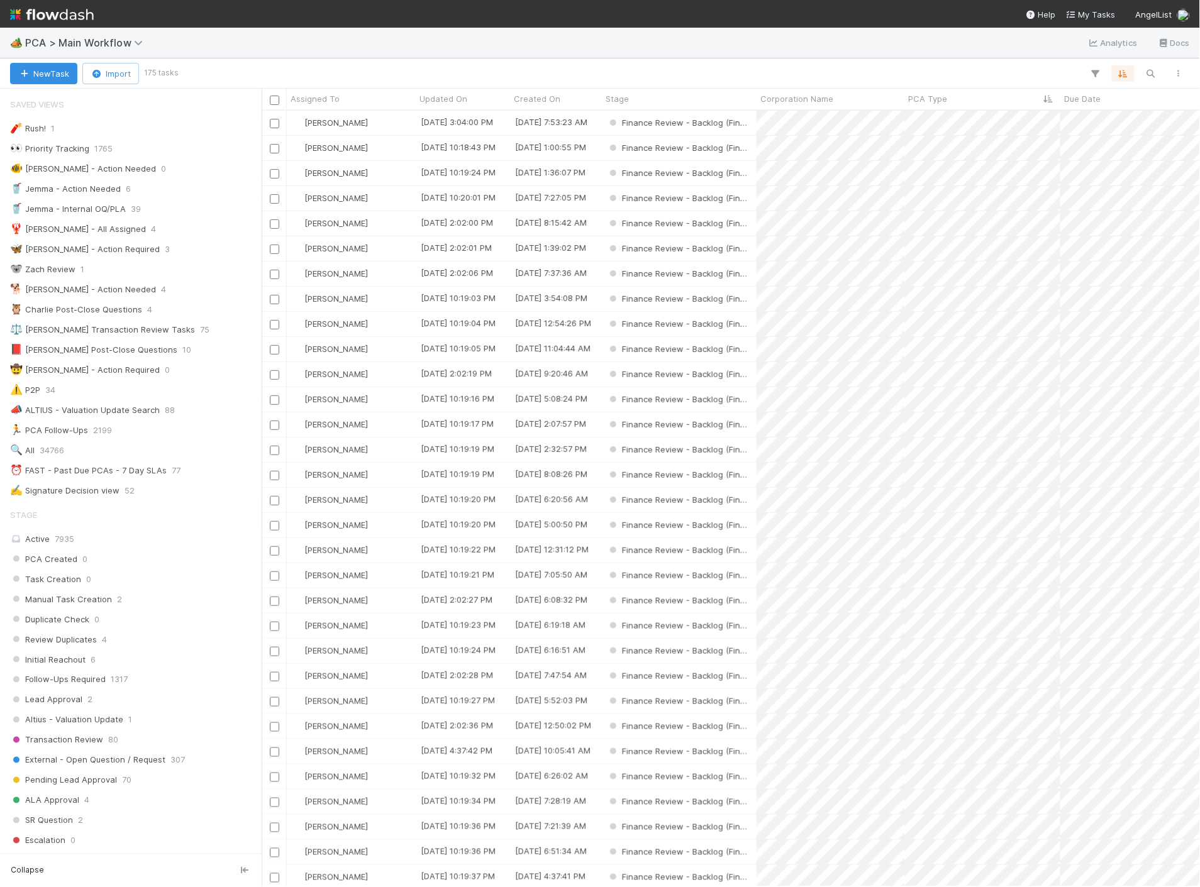
scroll to position [766, 927]
